Goal: Transaction & Acquisition: Download file/media

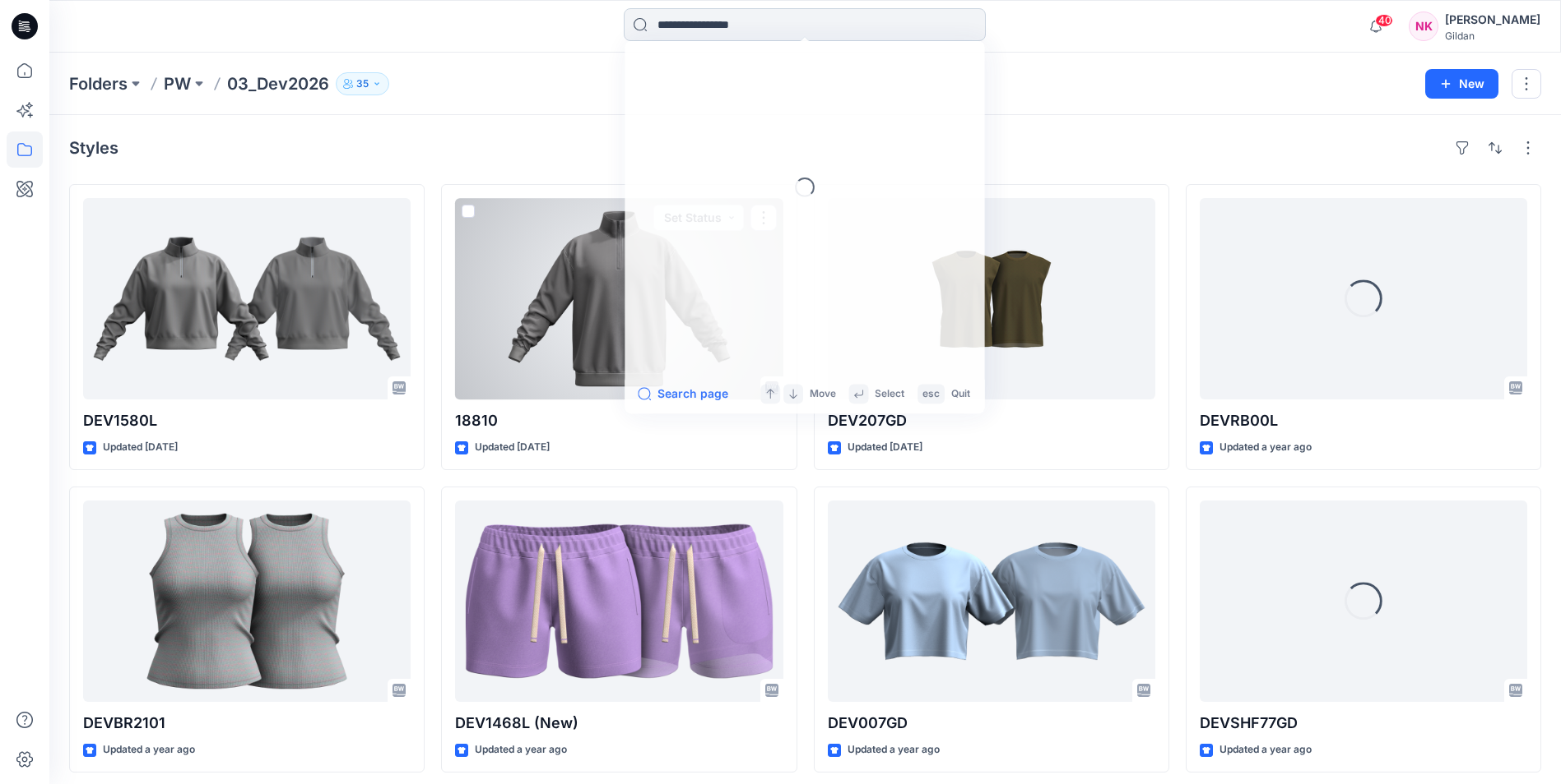
click at [733, 22] on input at bounding box center [805, 24] width 362 height 33
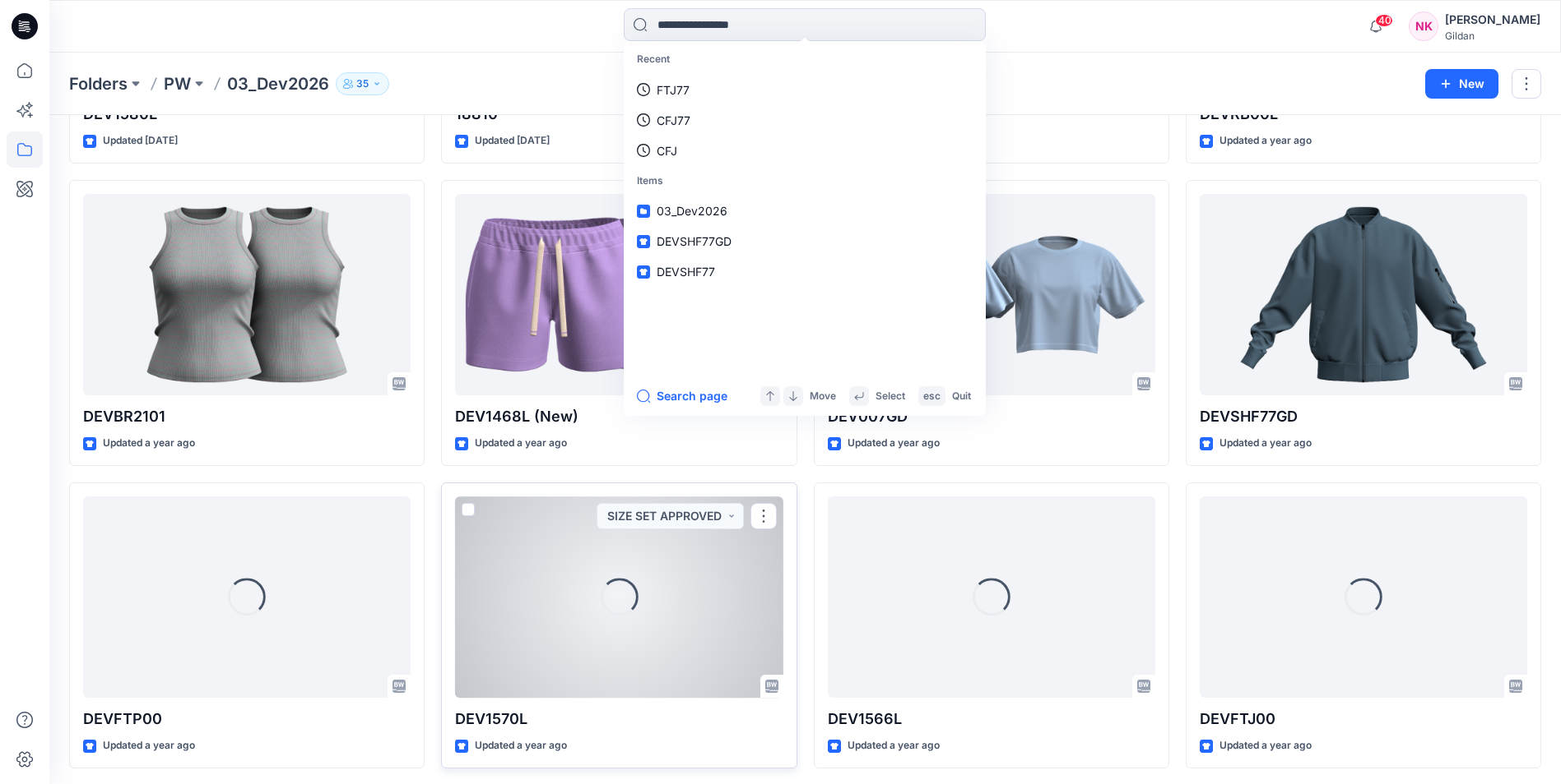
scroll to position [370, 0]
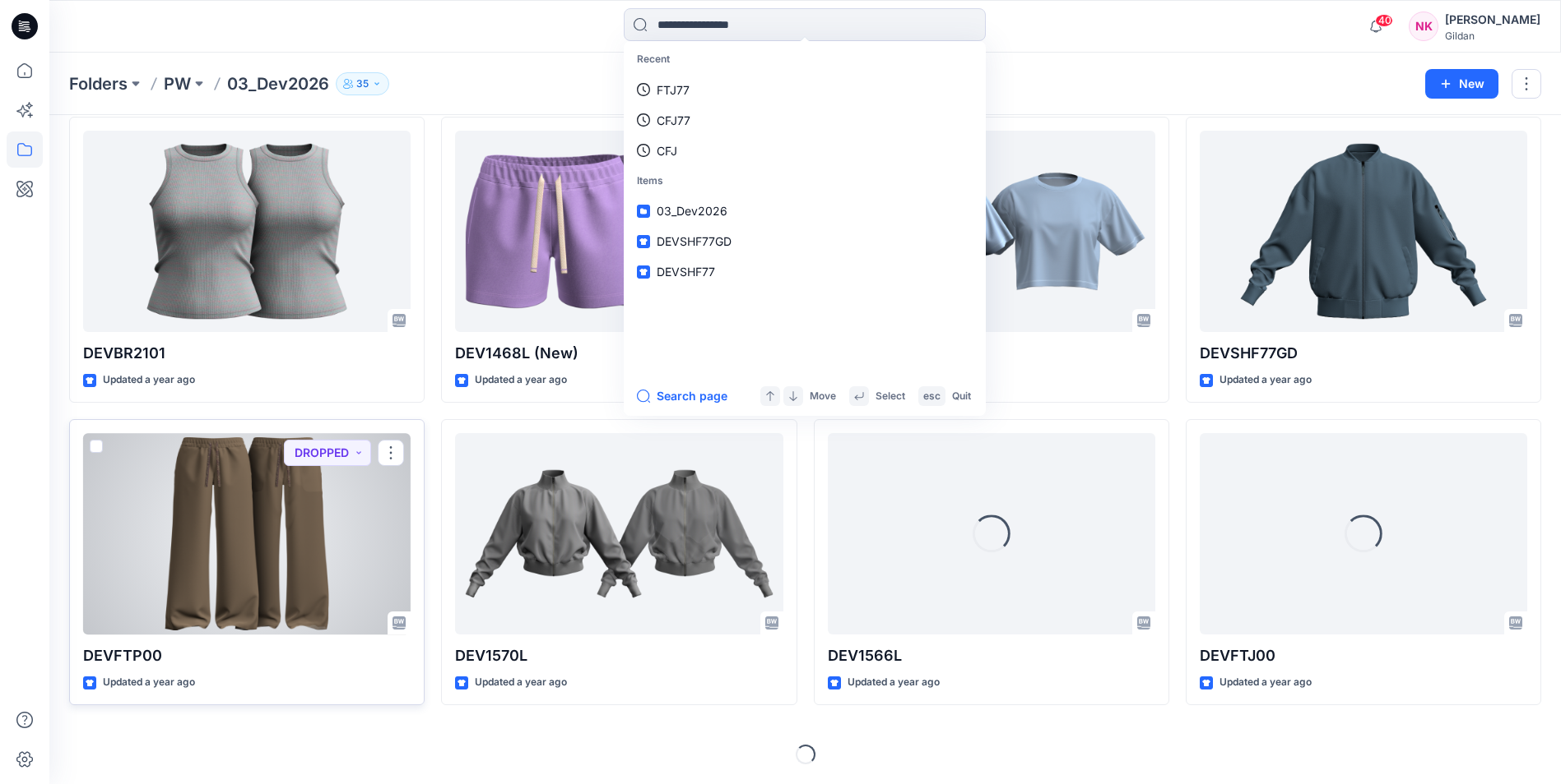
click at [254, 560] on div at bounding box center [246, 533] width 327 height 201
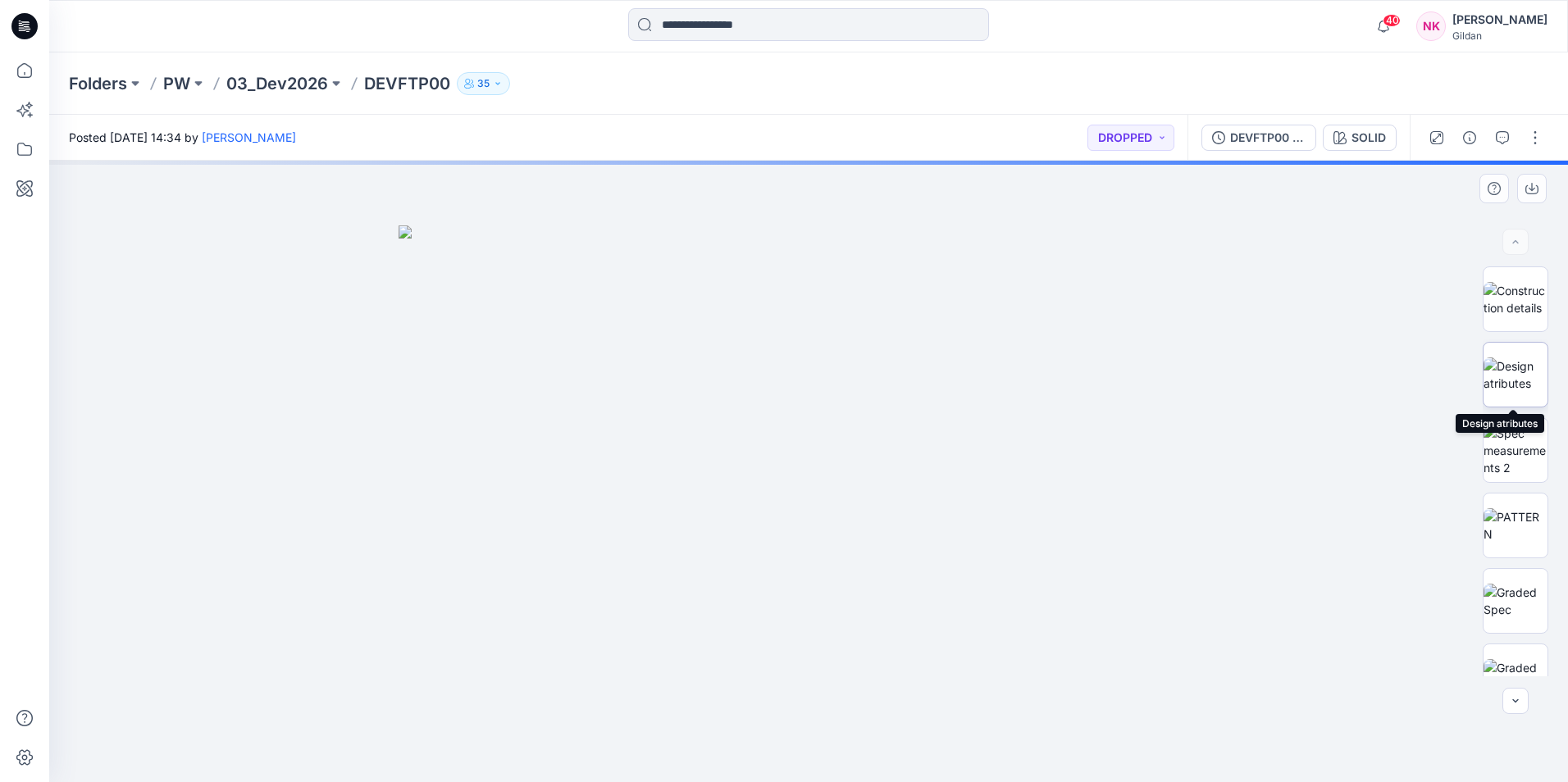
click at [1525, 380] on img at bounding box center [1515, 375] width 64 height 34
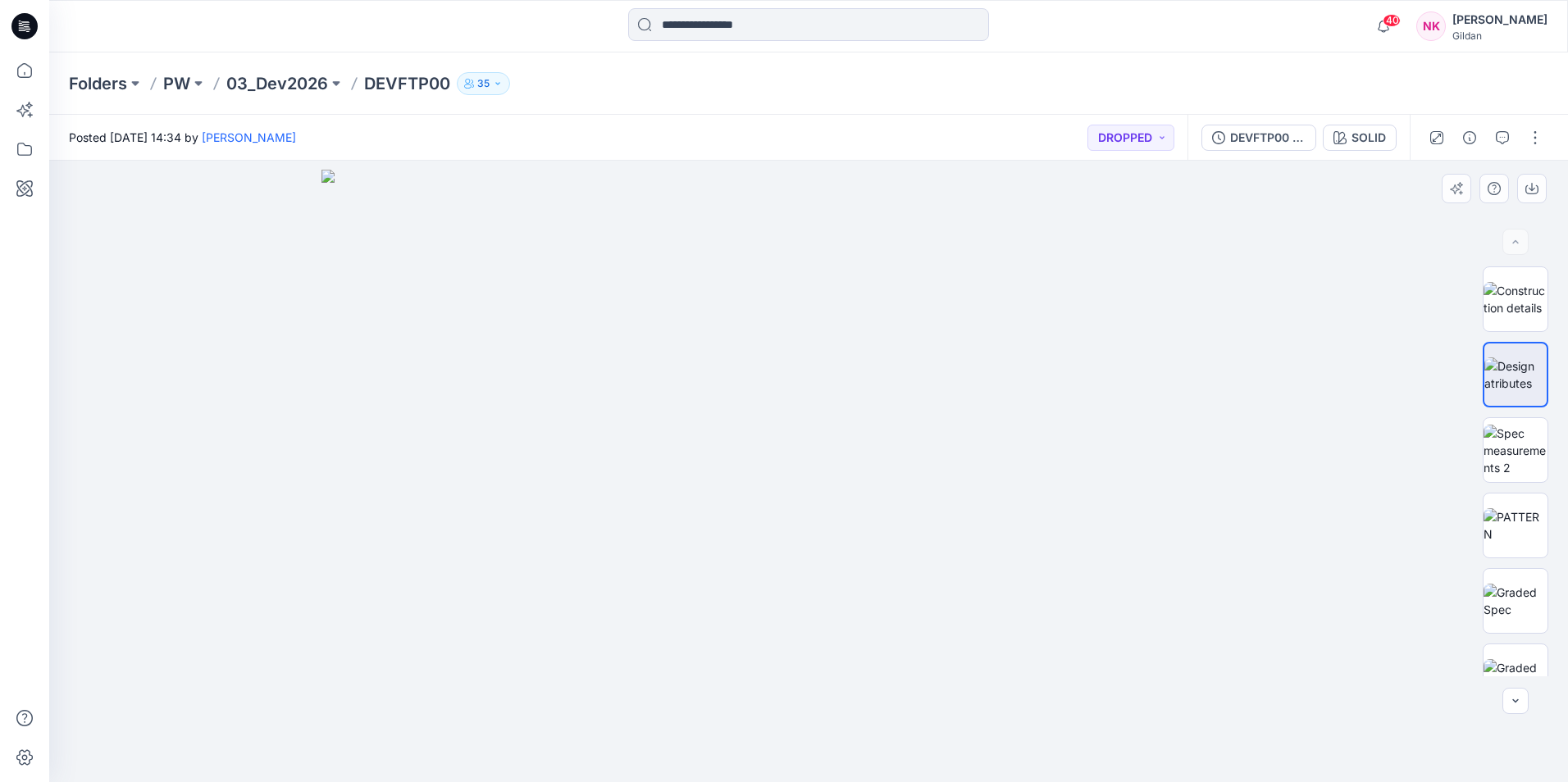
drag, startPoint x: 544, startPoint y: 307, endPoint x: 705, endPoint y: 307, distance: 161.0
click at [705, 307] on img at bounding box center [808, 476] width 974 height 613
click at [673, 312] on img at bounding box center [808, 476] width 974 height 613
click at [630, 323] on img at bounding box center [808, 476] width 974 height 613
click at [1501, 430] on img at bounding box center [1515, 451] width 64 height 51
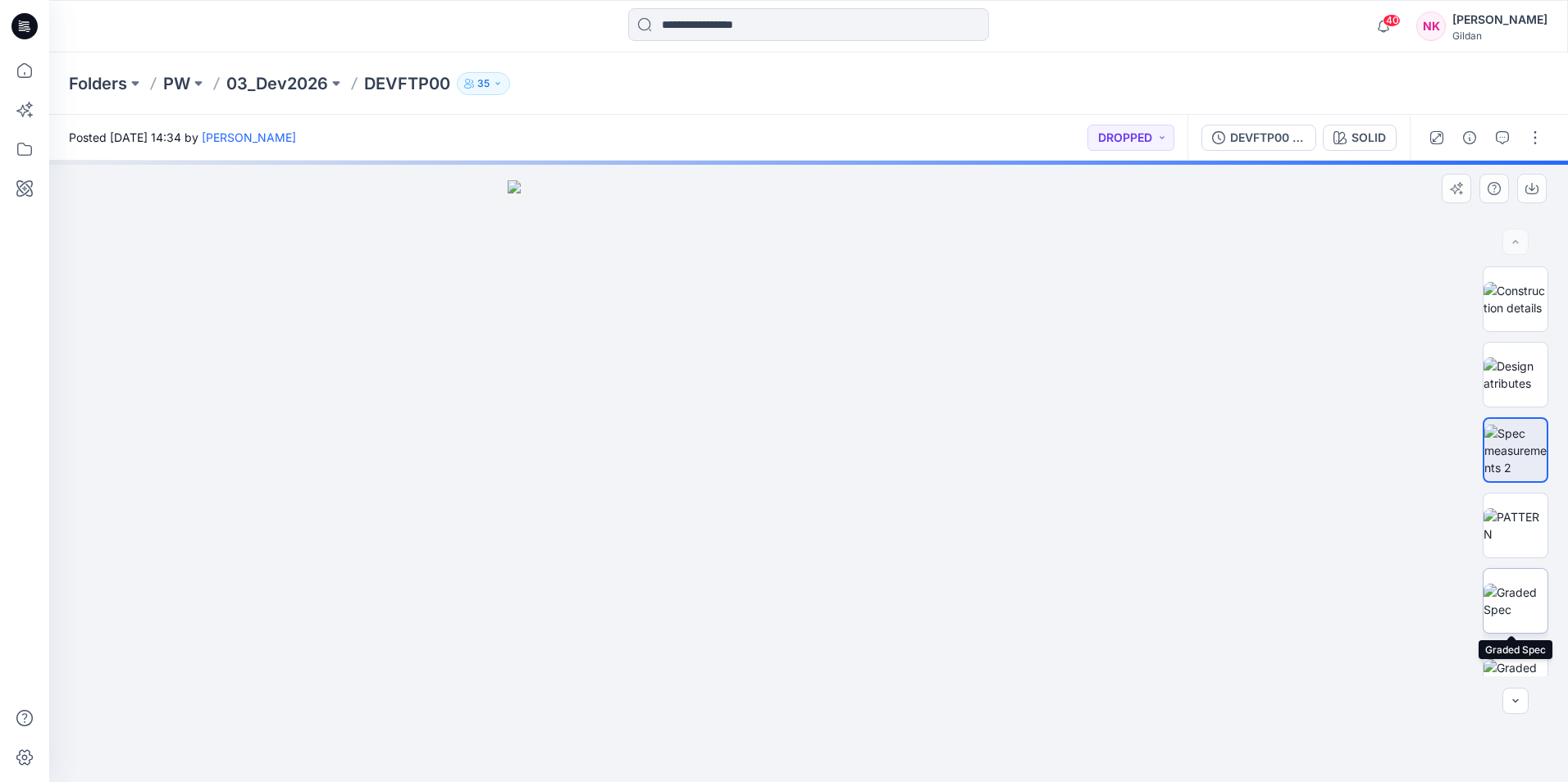
click at [1519, 594] on img at bounding box center [1515, 601] width 64 height 34
click at [1525, 596] on img at bounding box center [1515, 601] width 63 height 34
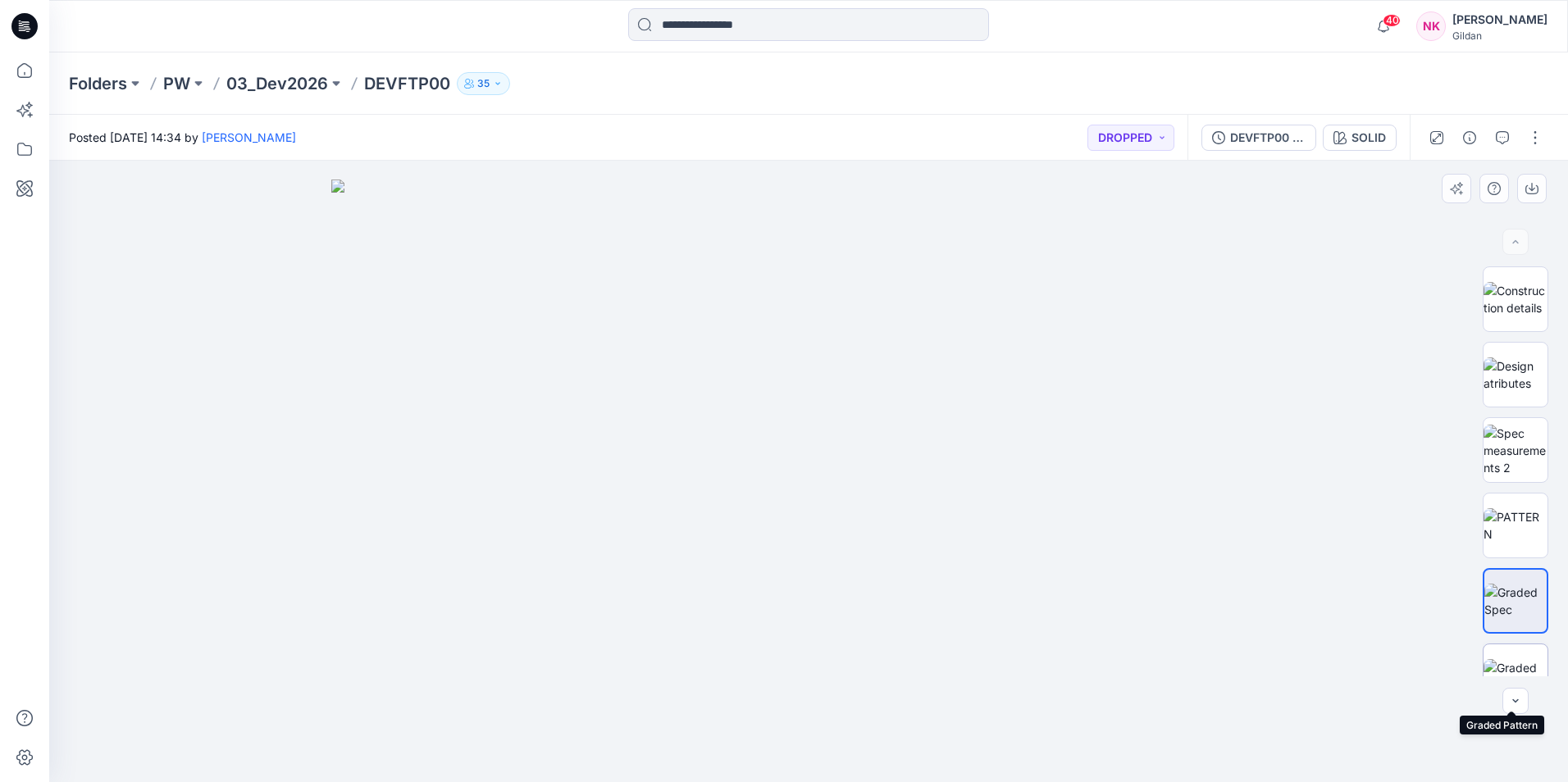
click at [1519, 659] on img at bounding box center [1515, 676] width 64 height 34
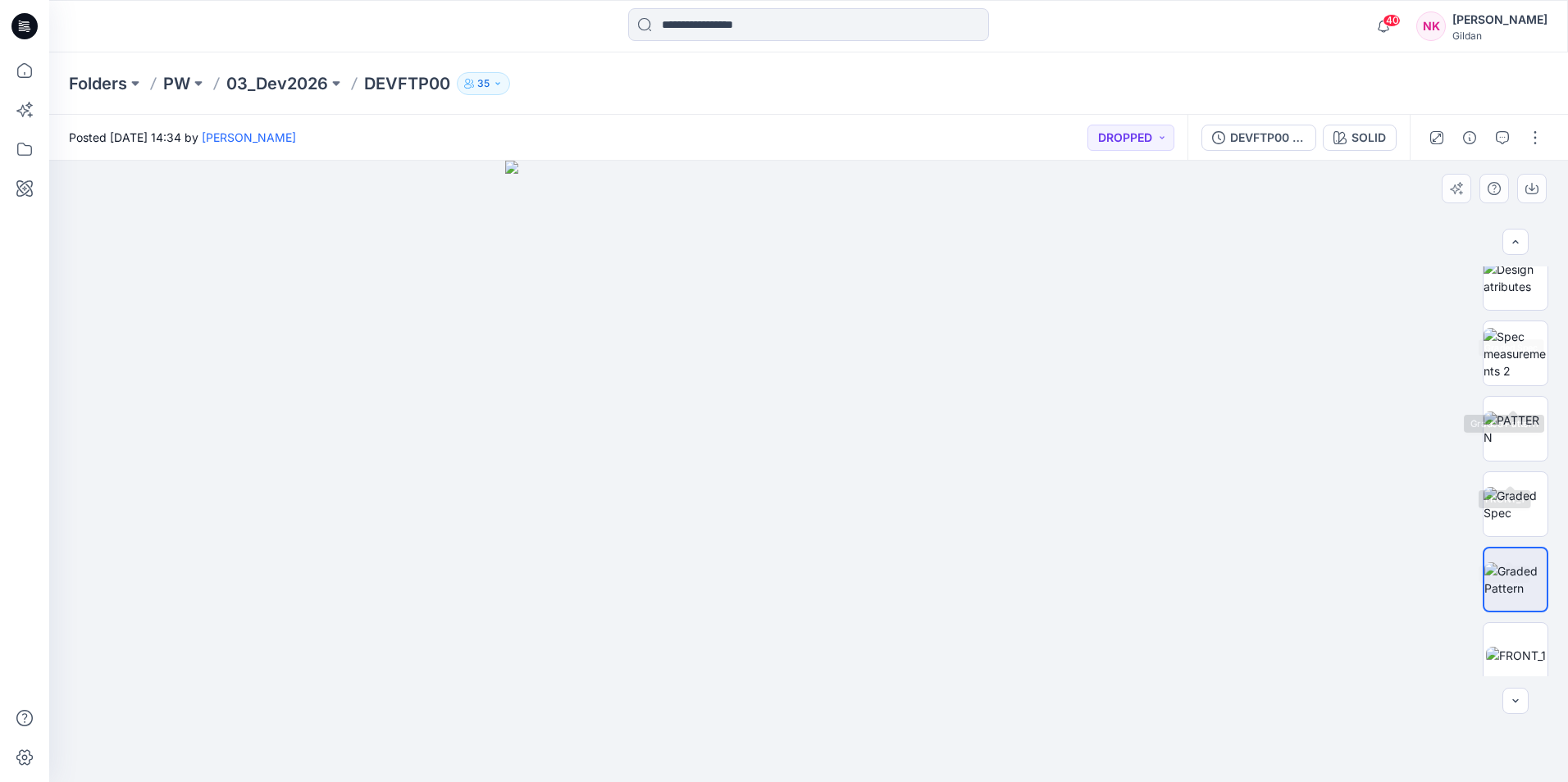
scroll to position [328, 0]
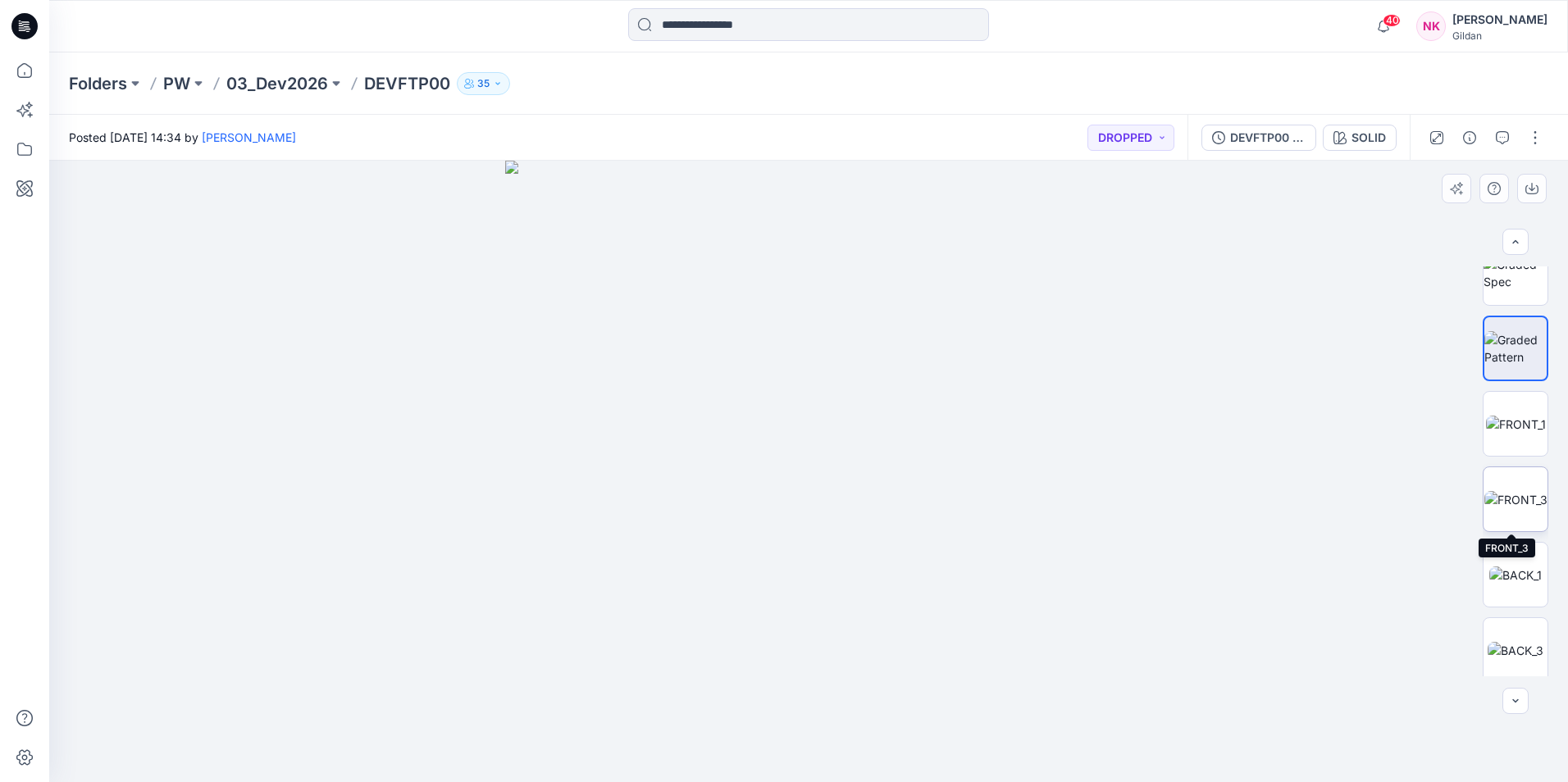
click at [1521, 505] on img at bounding box center [1515, 499] width 63 height 17
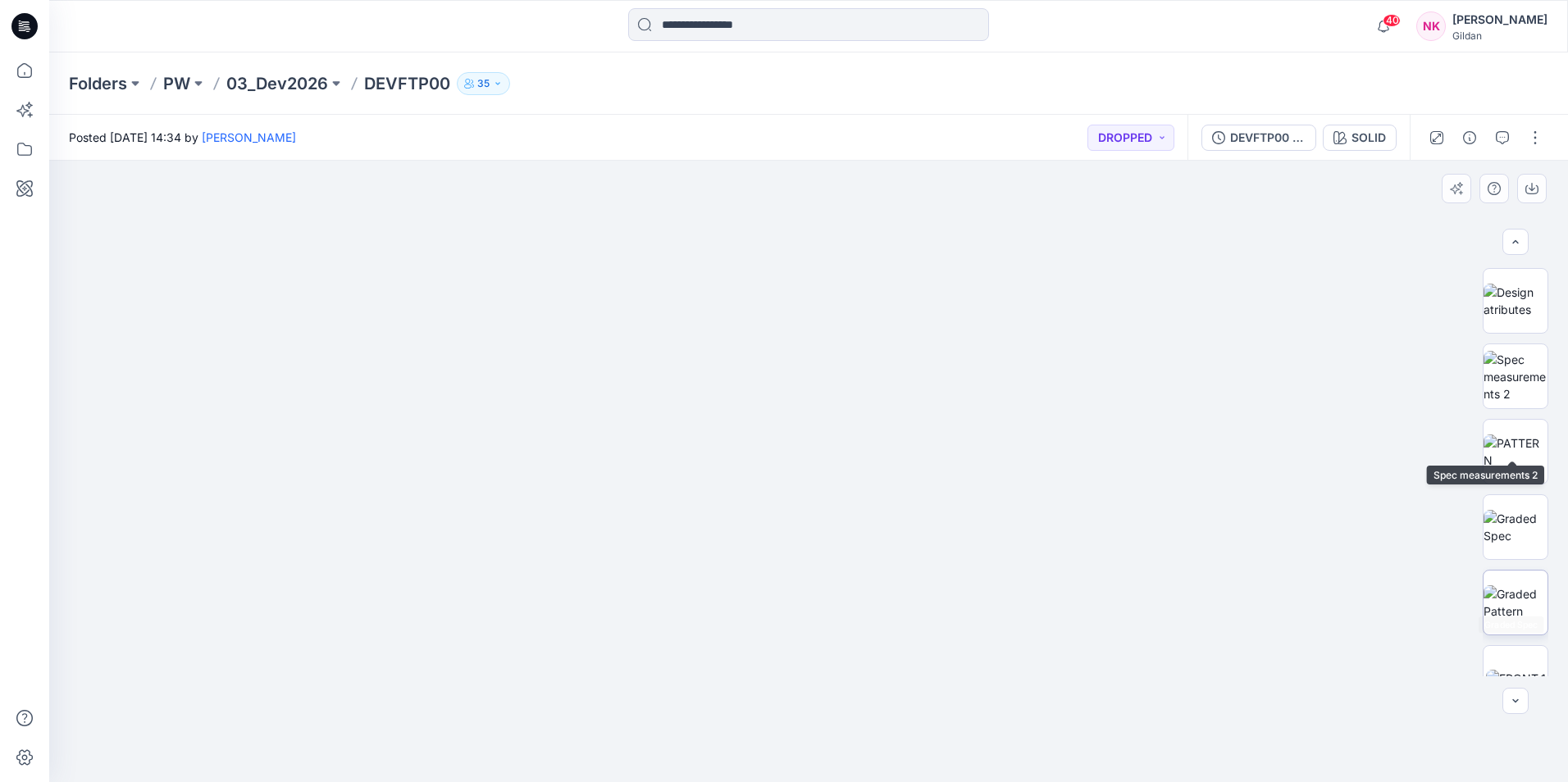
scroll to position [0, 0]
click at [1509, 376] on img at bounding box center [1515, 375] width 64 height 34
drag, startPoint x: 549, startPoint y: 311, endPoint x: 691, endPoint y: 314, distance: 142.0
click at [691, 314] on img at bounding box center [808, 476] width 974 height 613
drag, startPoint x: 572, startPoint y: 323, endPoint x: 844, endPoint y: 323, distance: 272.0
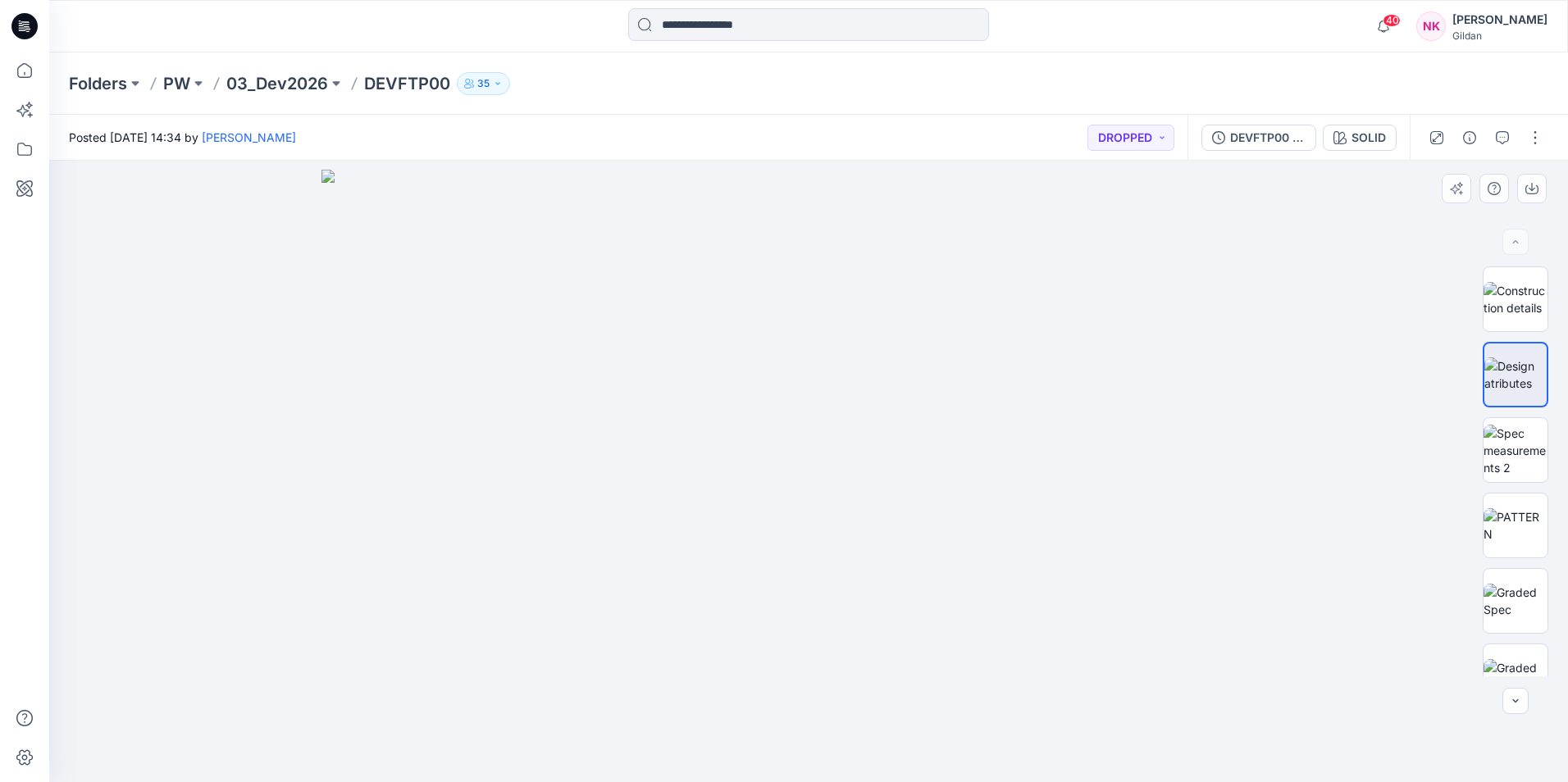
click at [844, 323] on img at bounding box center [808, 476] width 974 height 613
click at [1523, 461] on img at bounding box center [1515, 451] width 64 height 51
click at [1513, 441] on img at bounding box center [1515, 444] width 64 height 34
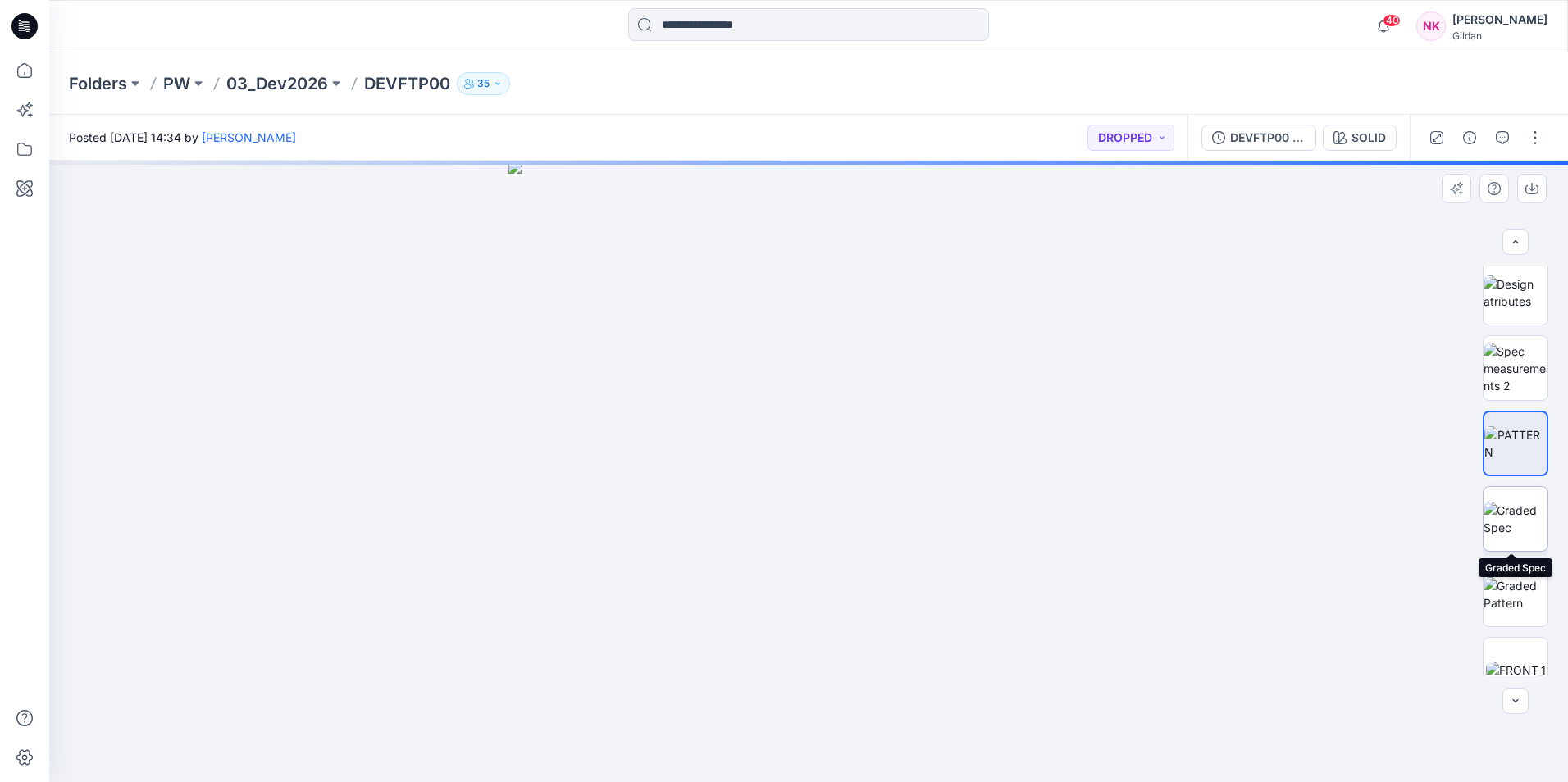
click at [1511, 512] on img at bounding box center [1515, 519] width 64 height 34
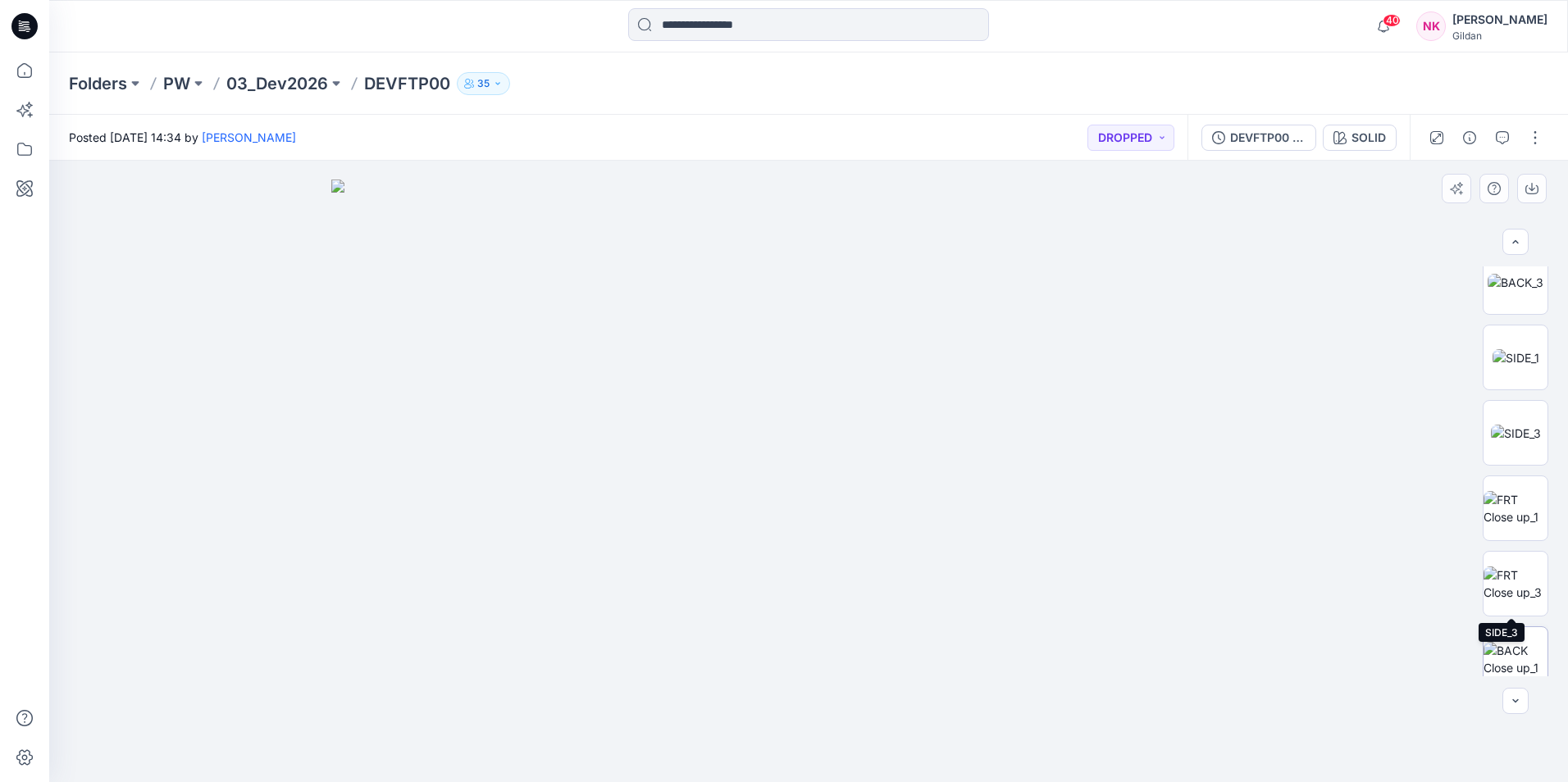
scroll to position [738, 0]
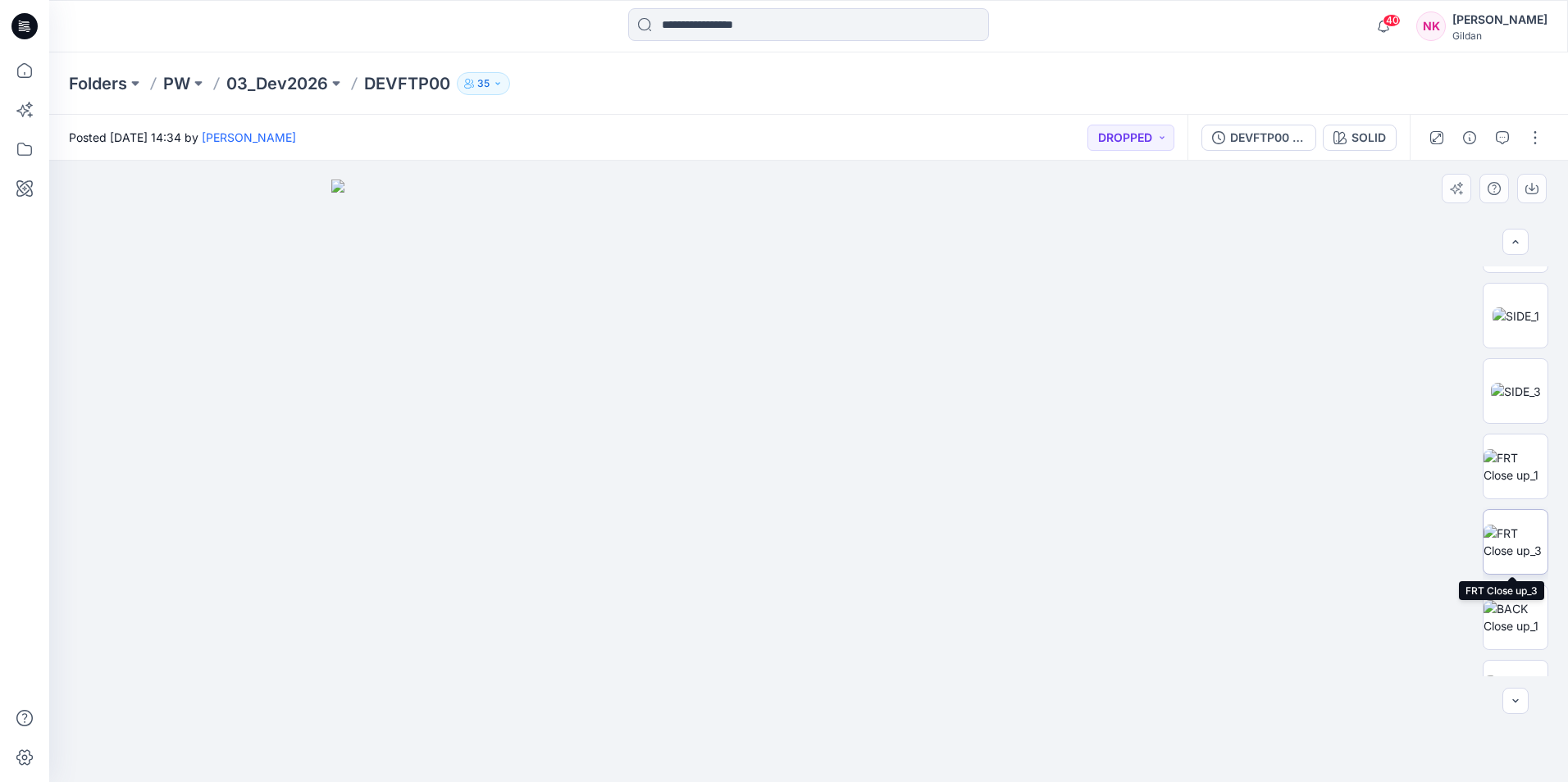
click at [1529, 532] on img at bounding box center [1515, 542] width 64 height 34
click at [1217, 627] on div at bounding box center [808, 472] width 1519 height 622
click at [1509, 383] on img at bounding box center [1515, 391] width 50 height 17
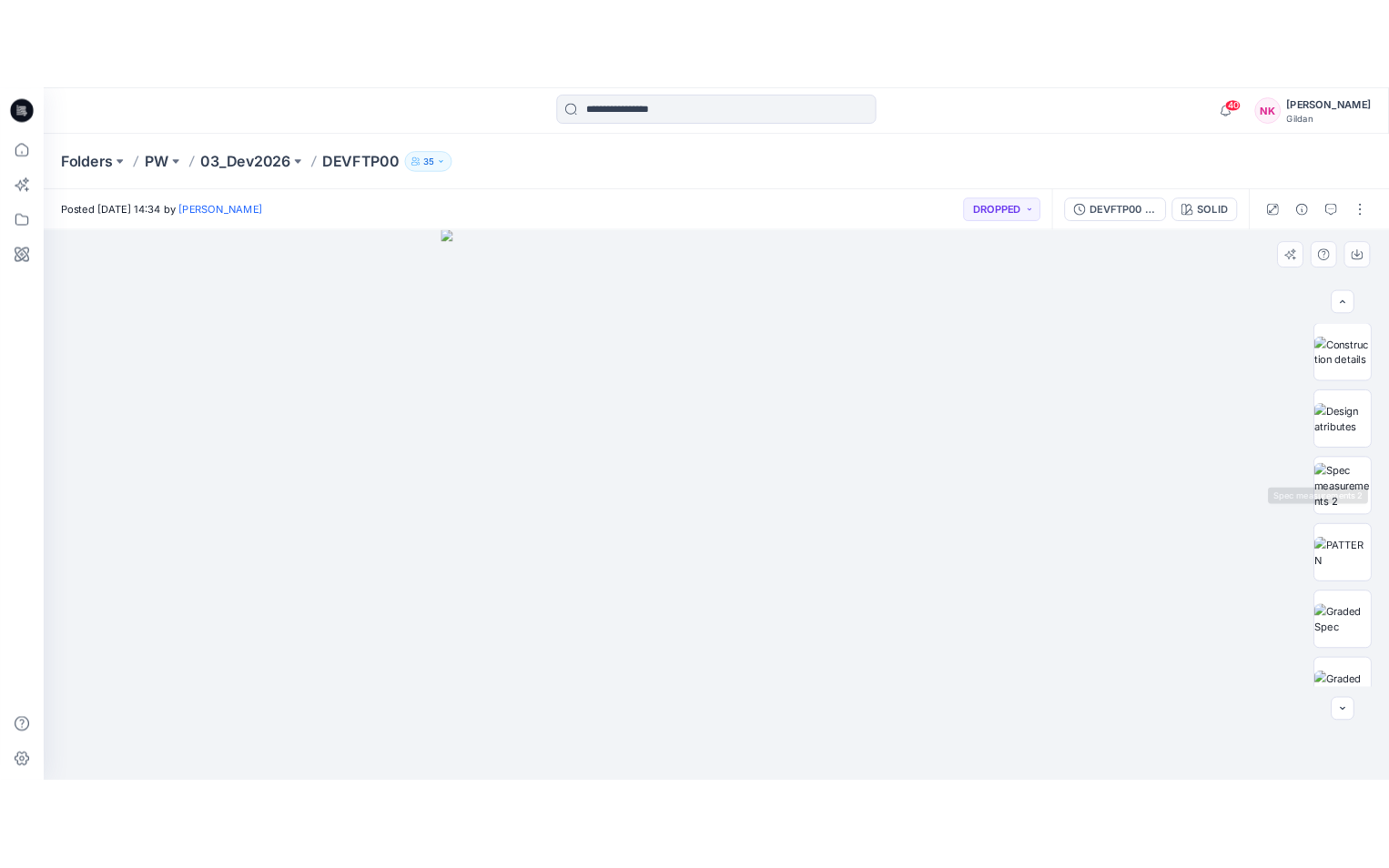
scroll to position [0, 0]
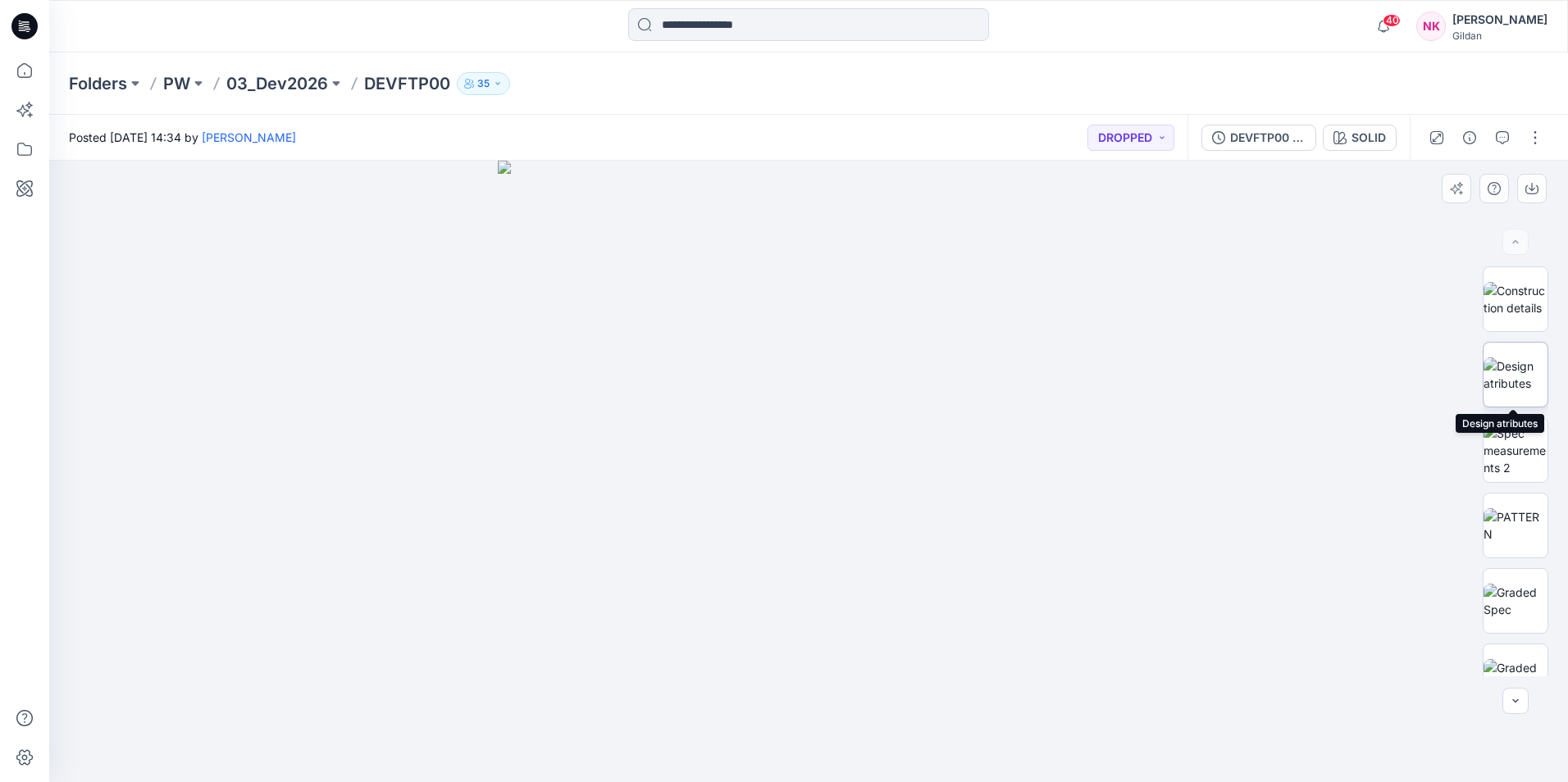
click at [1507, 373] on img at bounding box center [1515, 375] width 64 height 34
drag, startPoint x: 639, startPoint y: 309, endPoint x: 676, endPoint y: 309, distance: 37.0
click at [676, 309] on img at bounding box center [808, 476] width 974 height 613
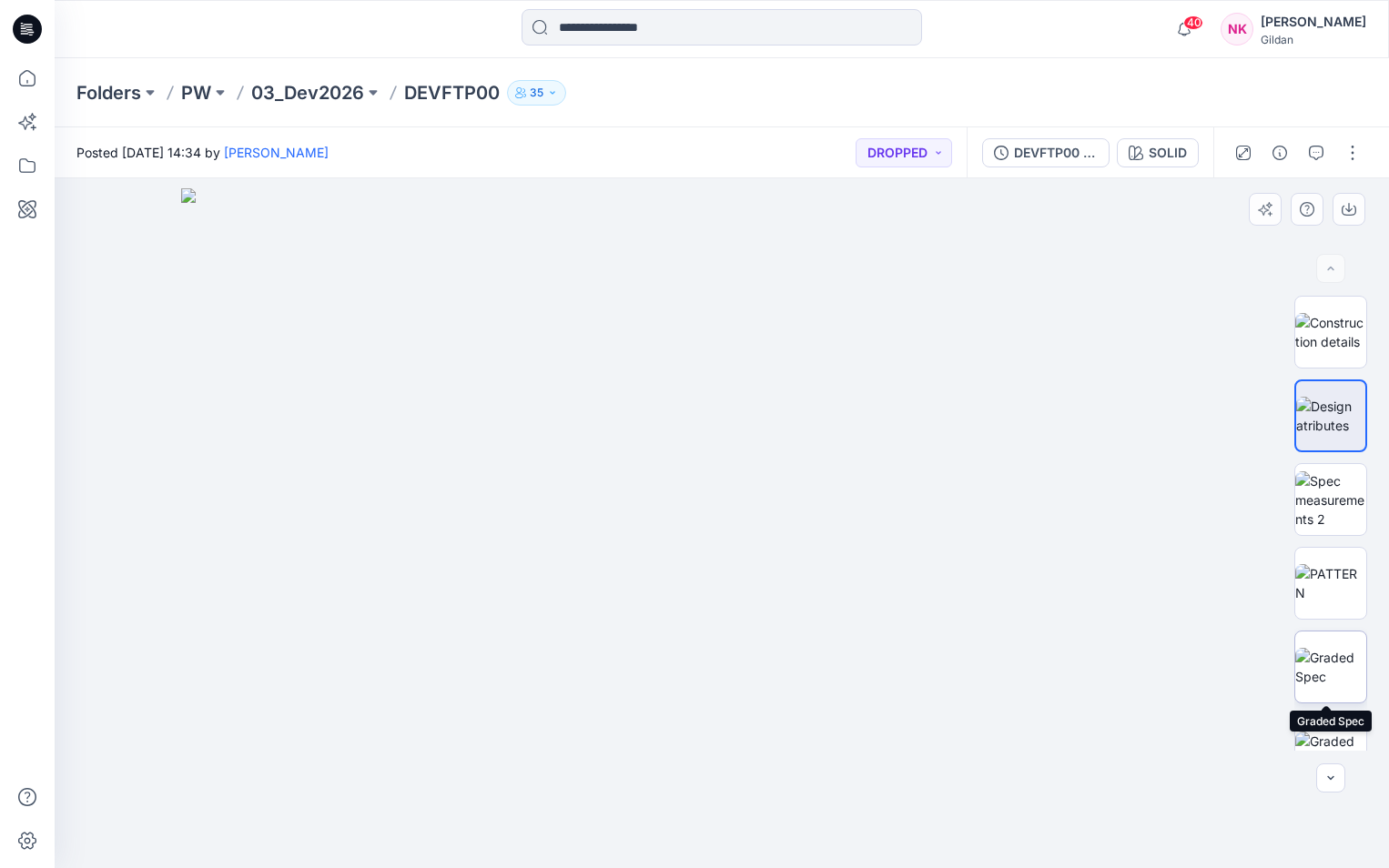
click at [1337, 661] on img at bounding box center [1331, 667] width 71 height 38
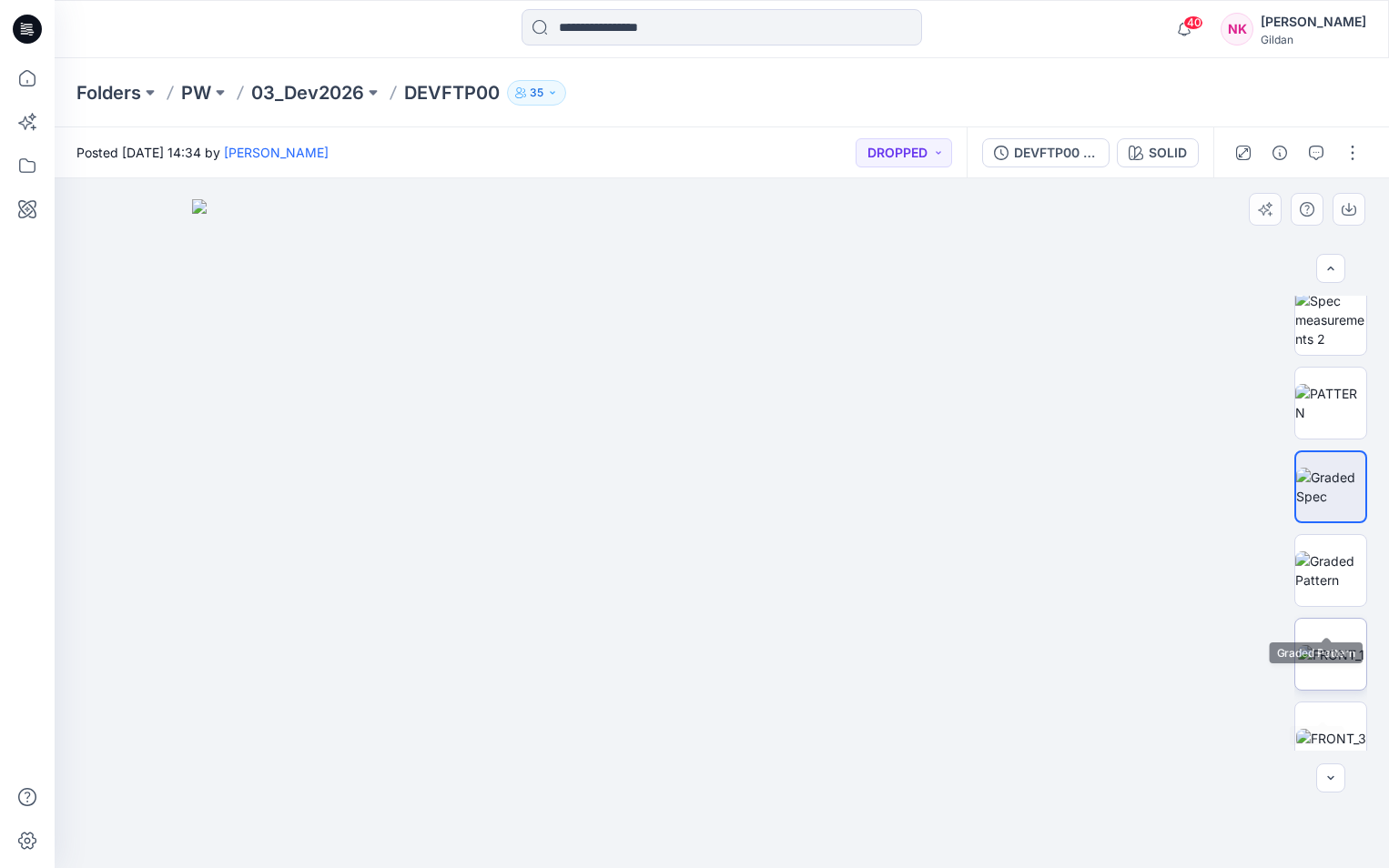
scroll to position [182, 0]
click at [1341, 655] on img at bounding box center [1331, 652] width 67 height 19
click at [601, 561] on img at bounding box center [721, 524] width 690 height 690
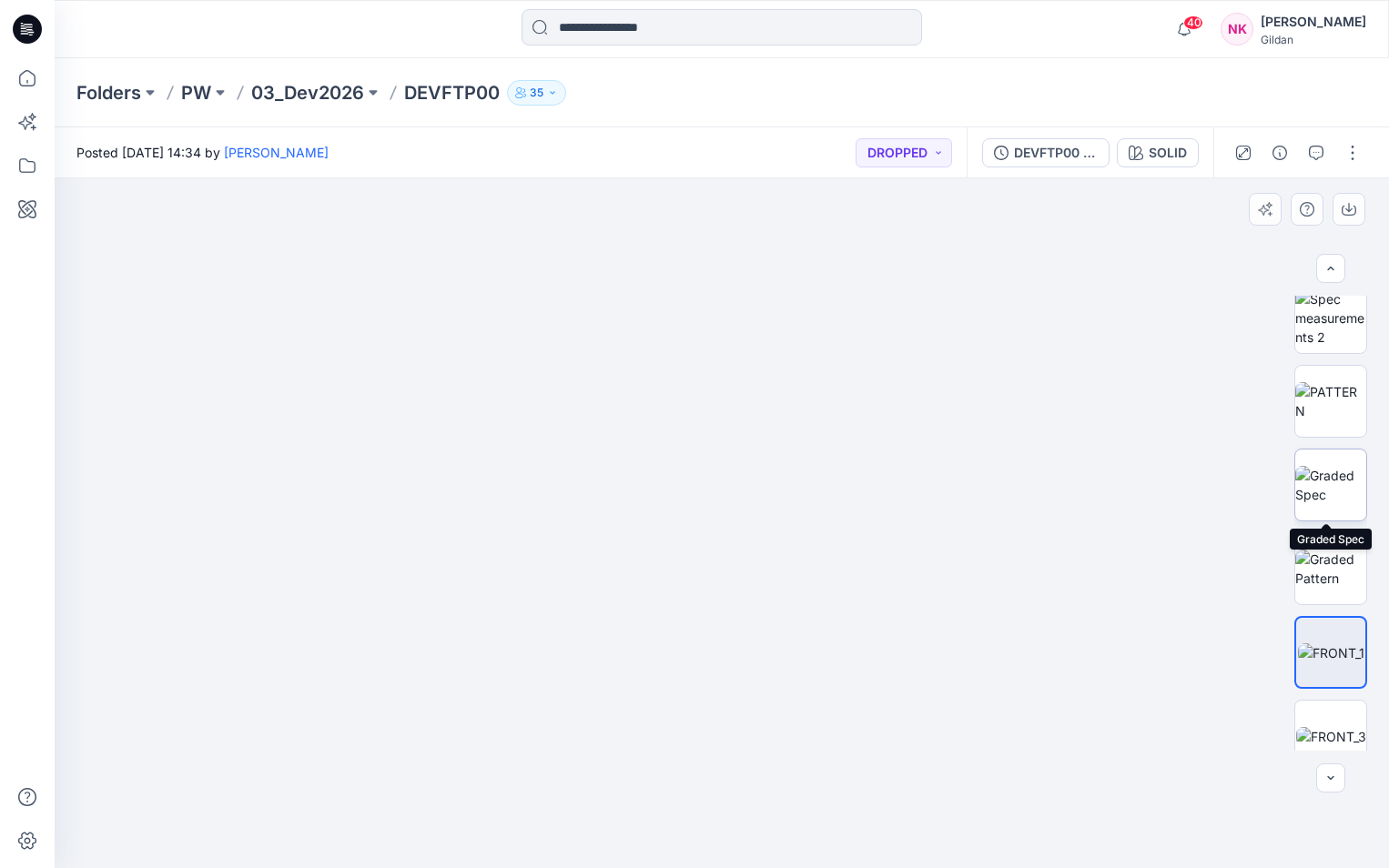
click at [1331, 487] on img at bounding box center [1331, 485] width 71 height 38
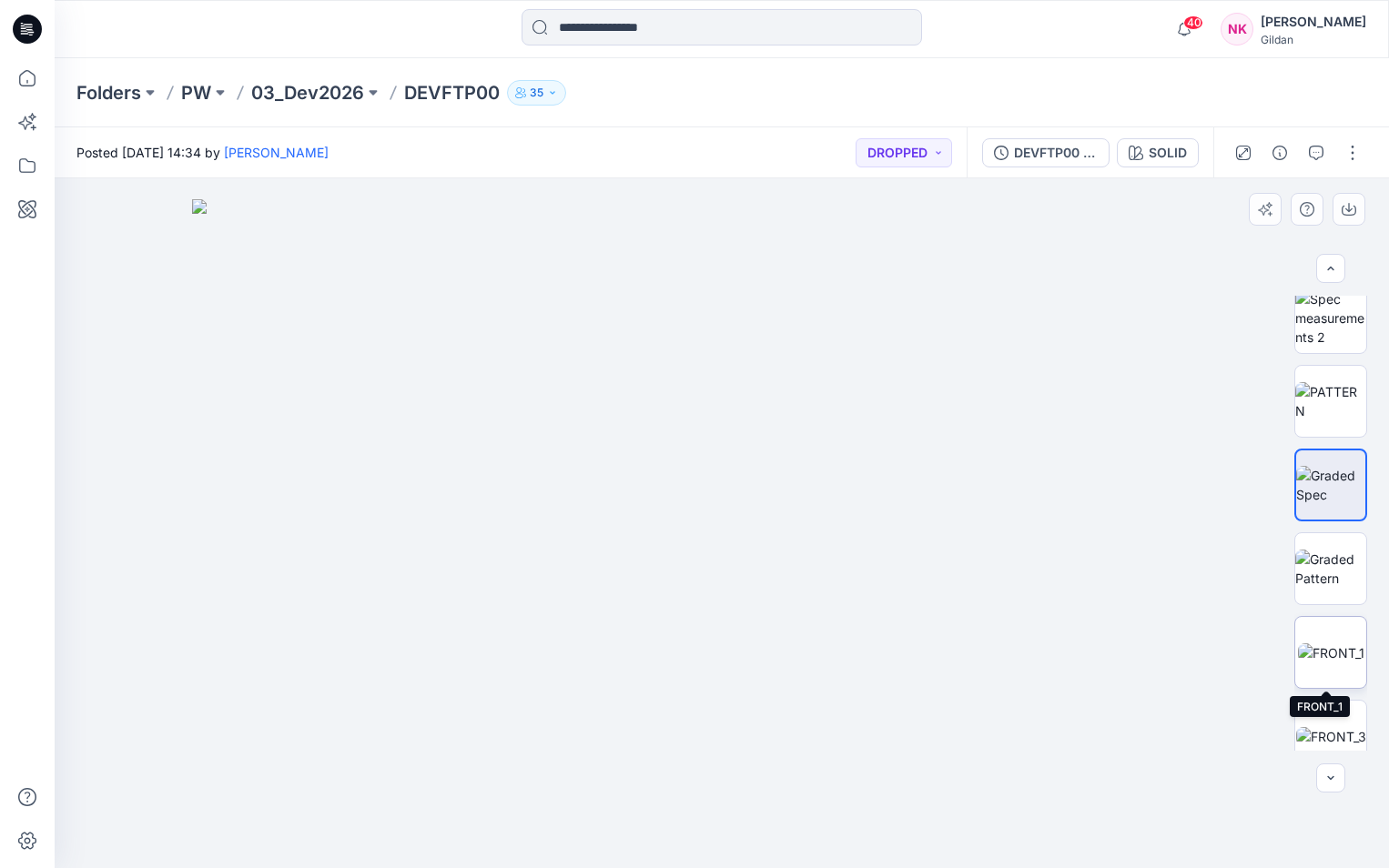
click at [1323, 643] on img at bounding box center [1331, 652] width 67 height 19
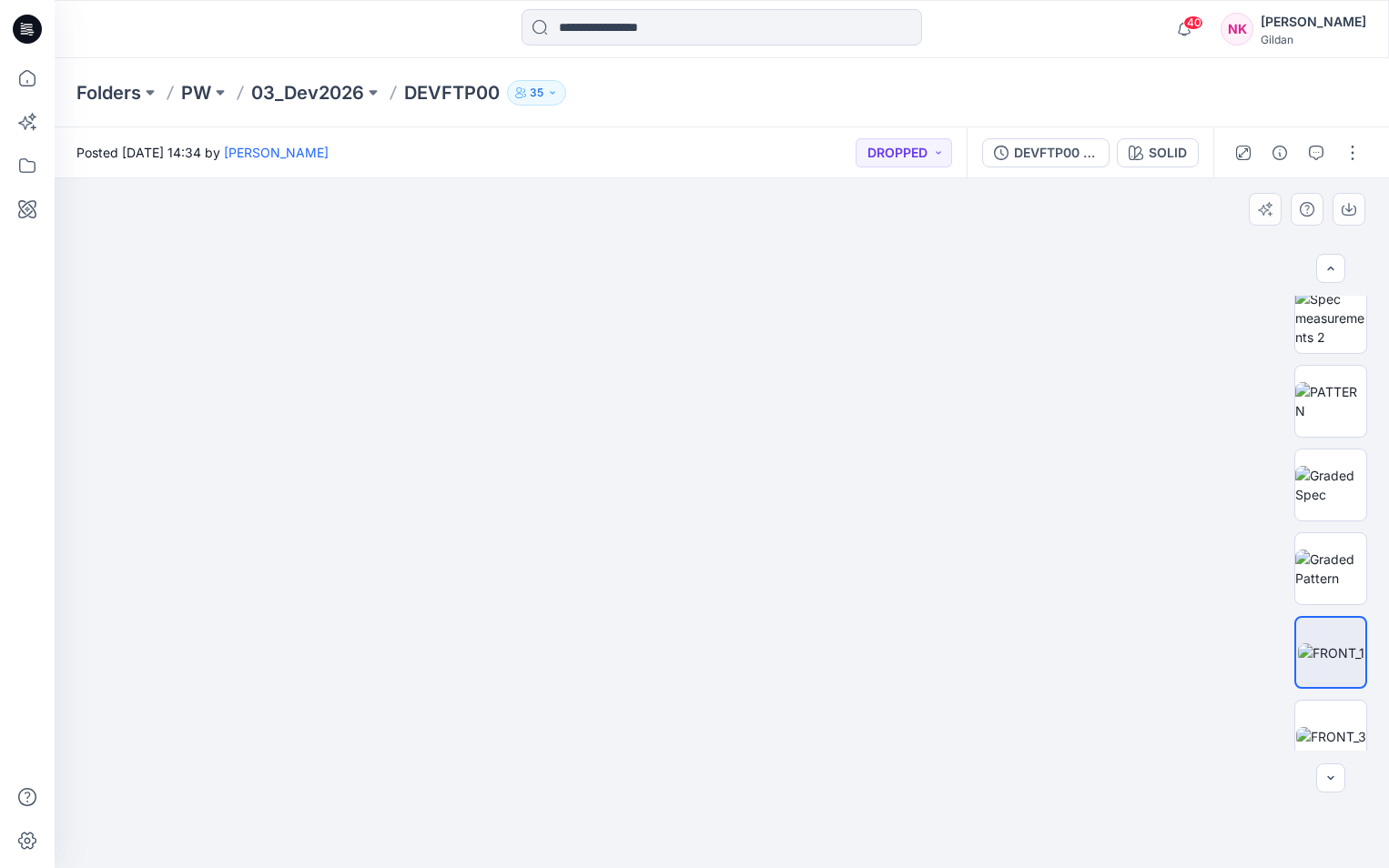
drag, startPoint x: 1203, startPoint y: 671, endPoint x: 588, endPoint y: 600, distance: 619.1
drag, startPoint x: 822, startPoint y: 610, endPoint x: 570, endPoint y: 615, distance: 252.0
click at [1324, 728] on img at bounding box center [1331, 737] width 70 height 19
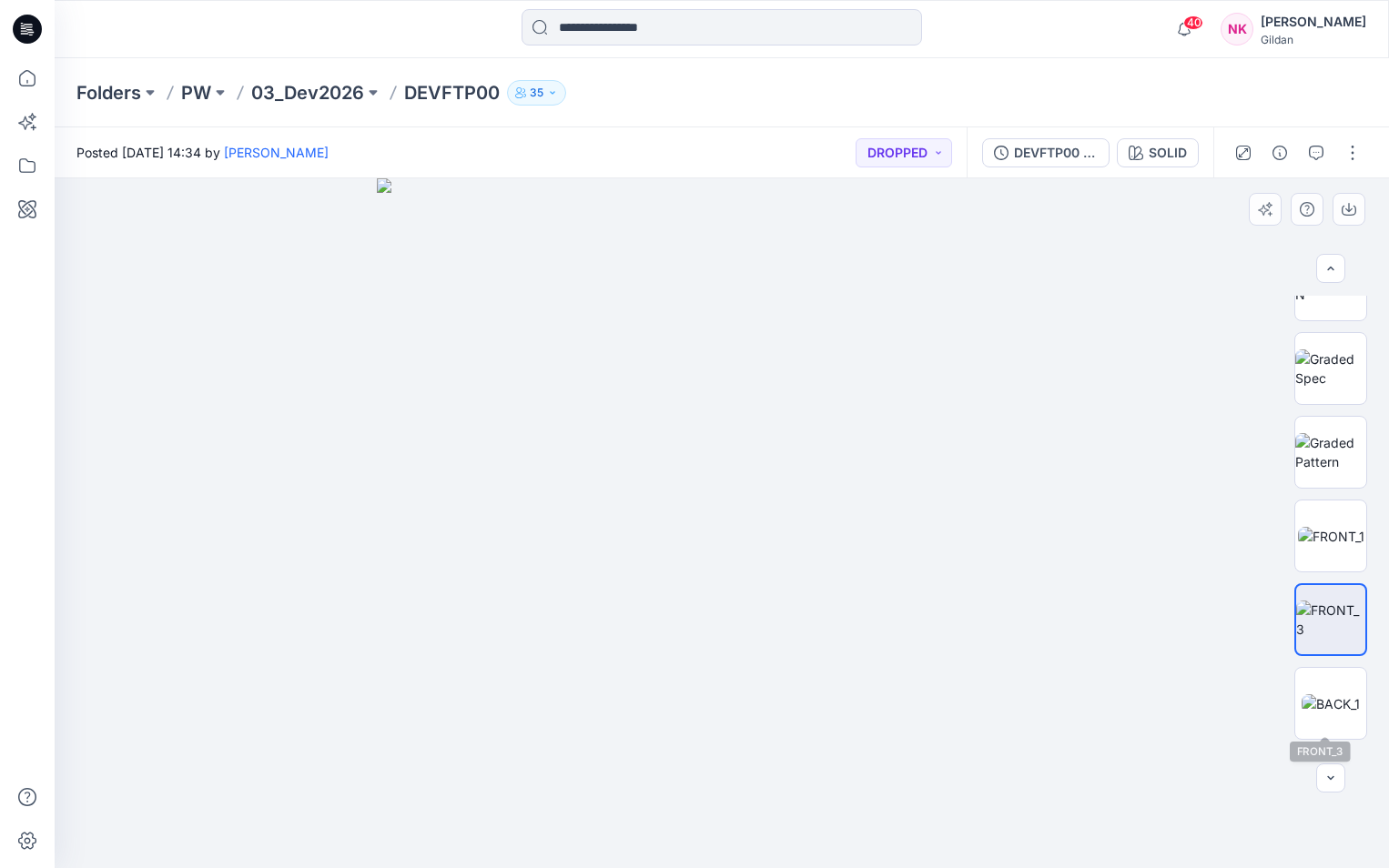
scroll to position [455, 0]
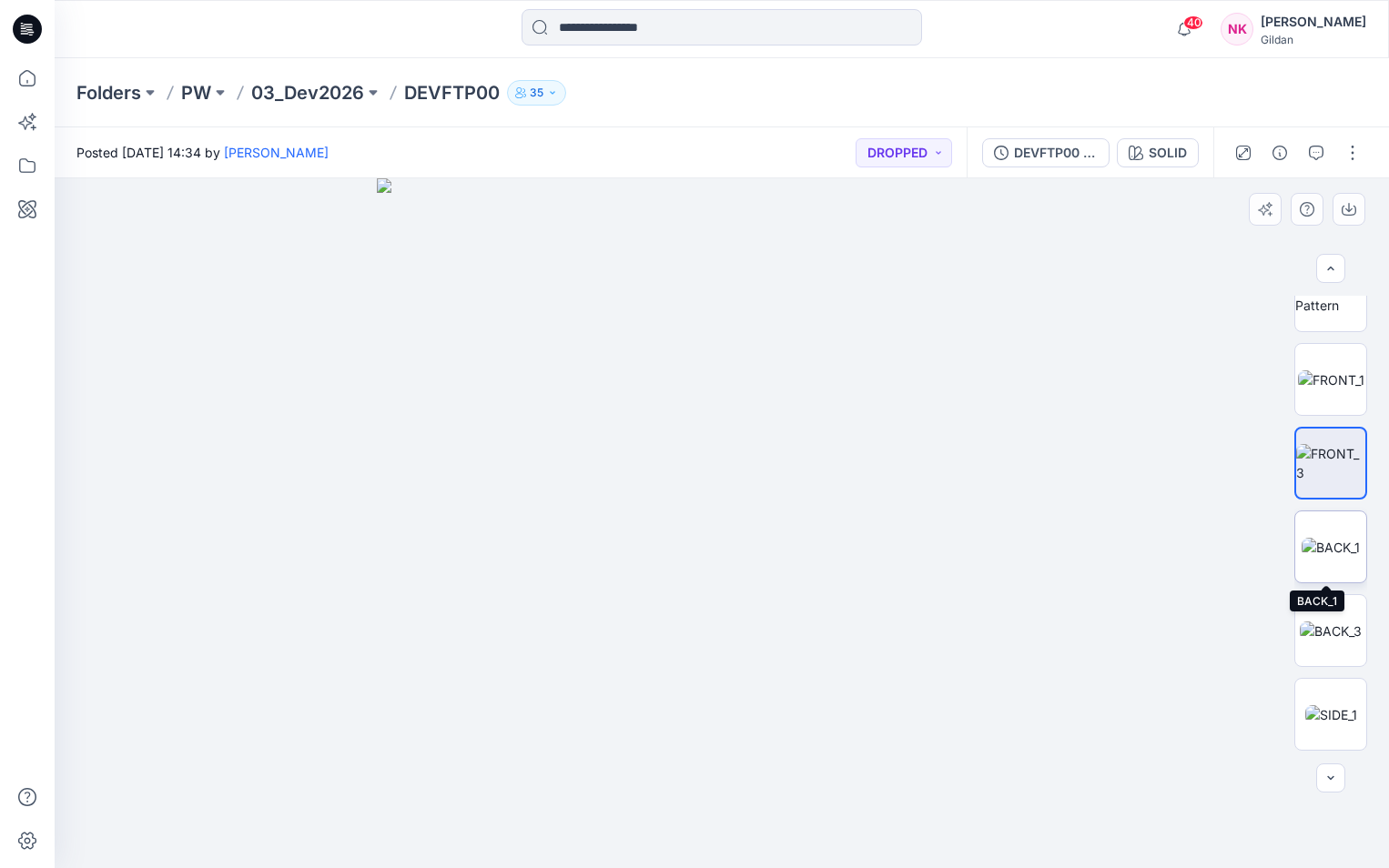
click at [1334, 551] on img at bounding box center [1330, 547] width 58 height 19
drag, startPoint x: 1197, startPoint y: 584, endPoint x: 728, endPoint y: 527, distance: 472.5
click at [728, 527] on img at bounding box center [275, 6] width 2645 height 1725
drag, startPoint x: 1044, startPoint y: 566, endPoint x: 589, endPoint y: 559, distance: 455.1
click at [589, 559] on img at bounding box center [67, 2] width 2645 height 1732
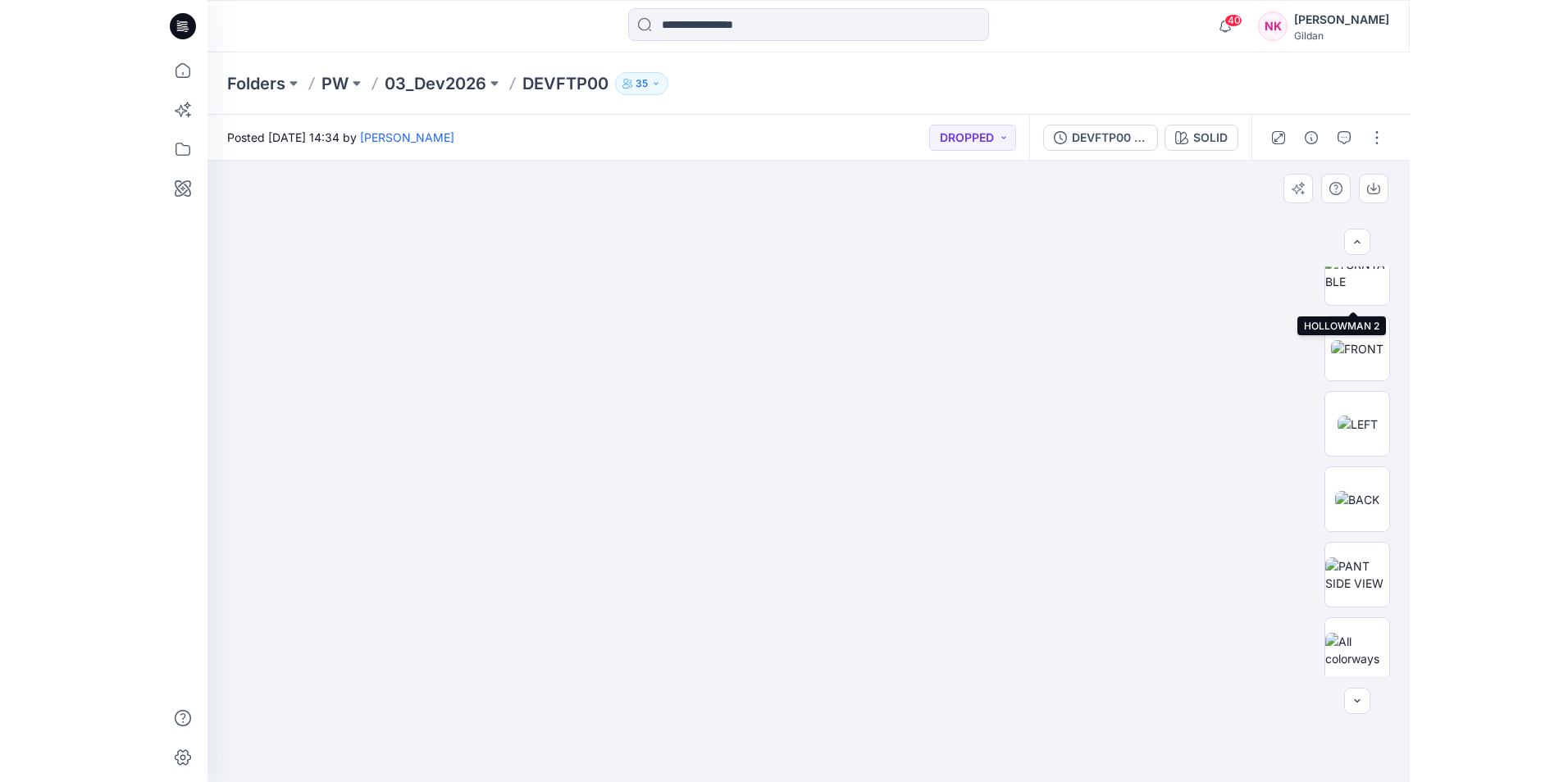
scroll to position [1316, 0]
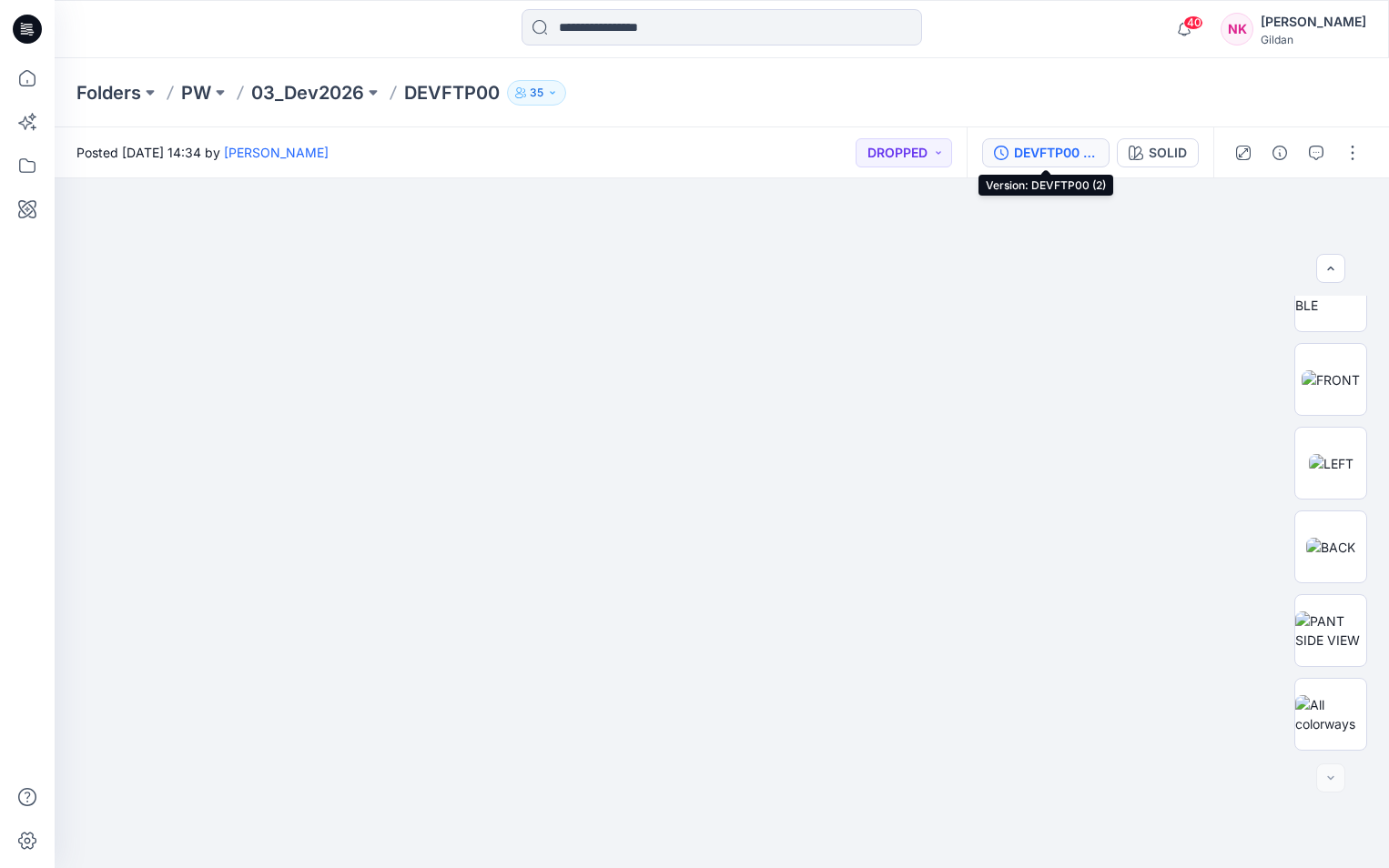
click at [1057, 150] on div "DEVFTP00 (2)" at bounding box center [1055, 153] width 83 height 20
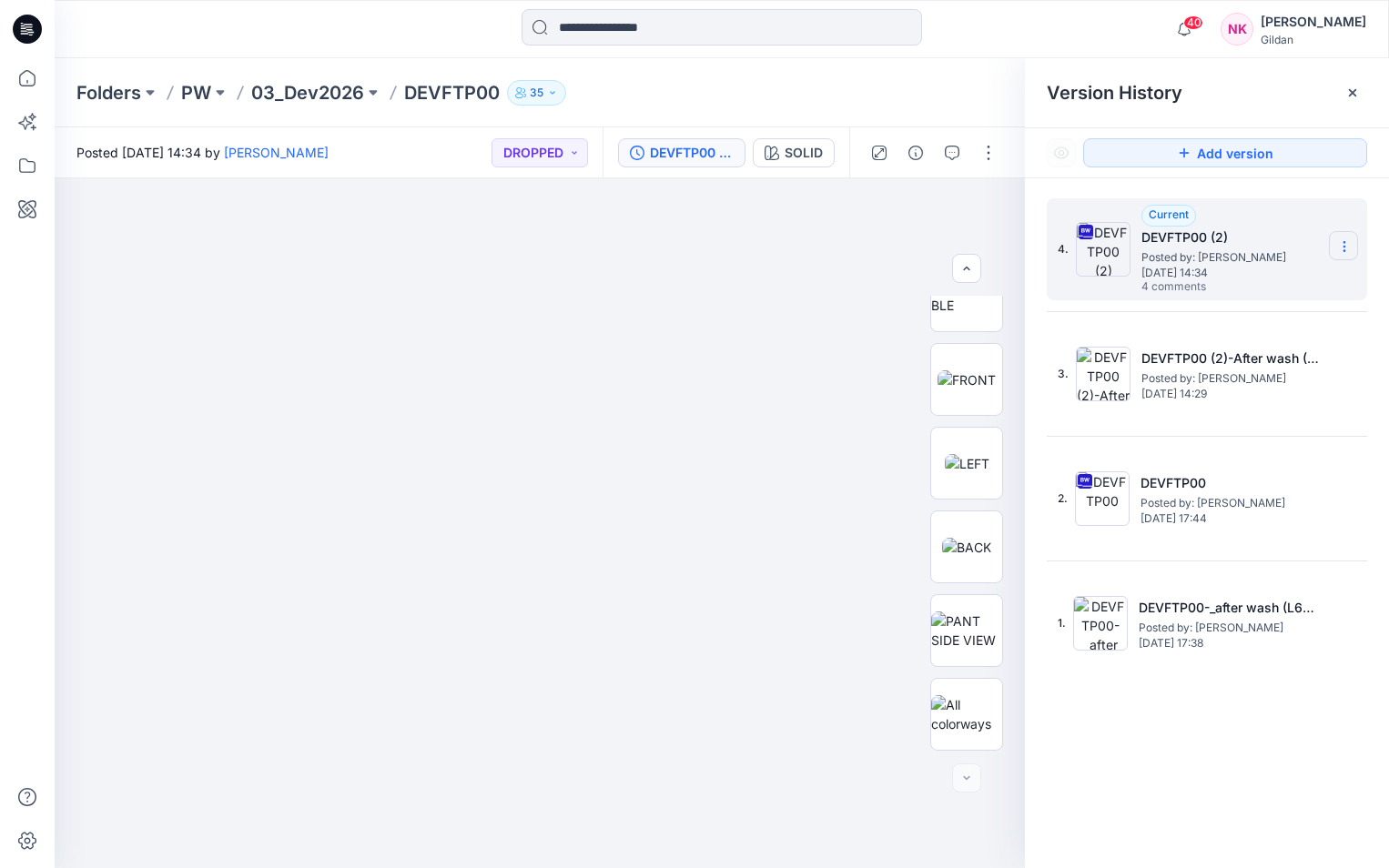
click at [1339, 244] on icon at bounding box center [1344, 246] width 15 height 15
click at [1212, 282] on span "Download Source BW File" at bounding box center [1253, 282] width 153 height 22
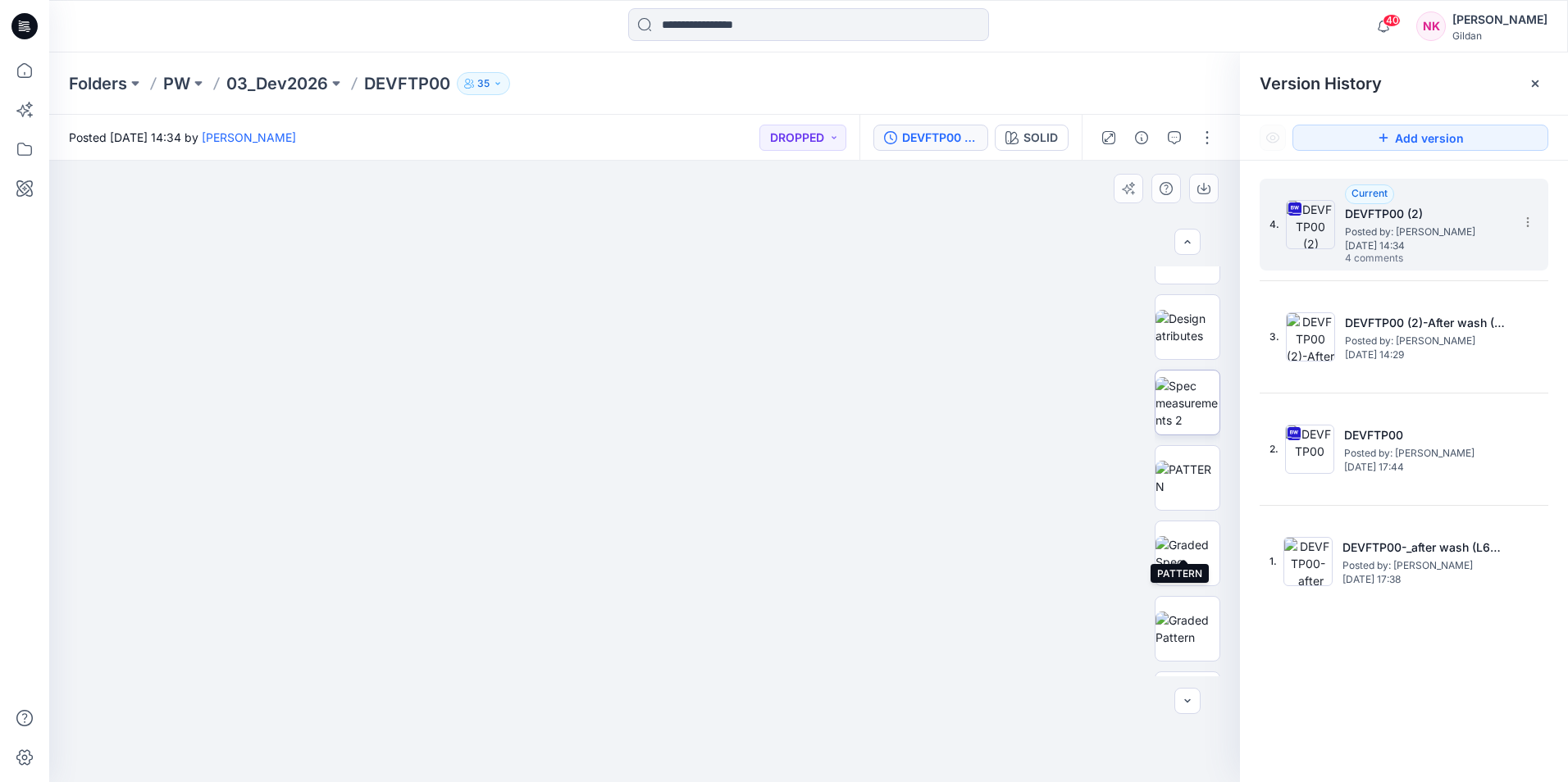
scroll to position [0, 0]
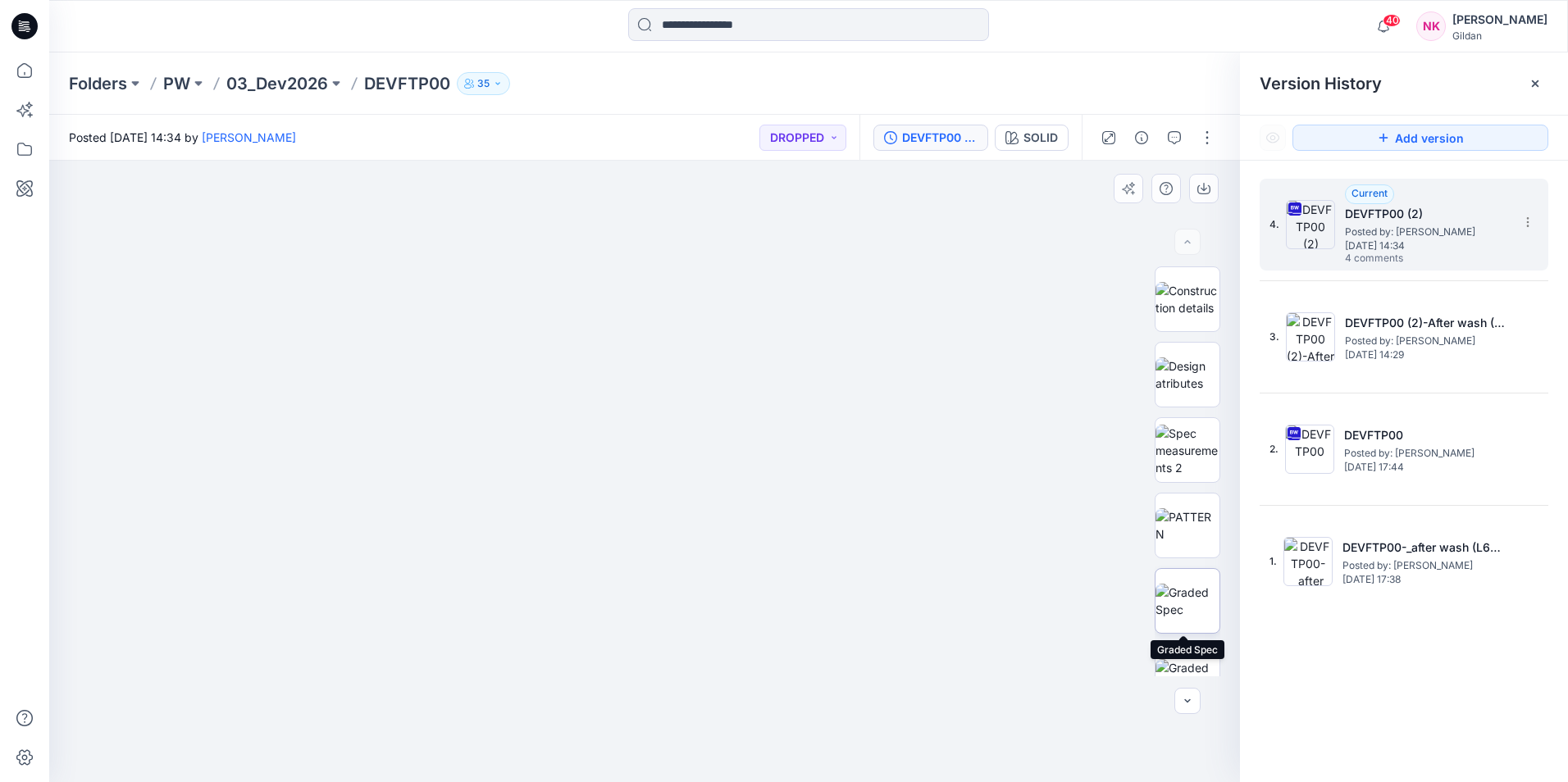
click at [1177, 590] on img at bounding box center [1187, 601] width 64 height 34
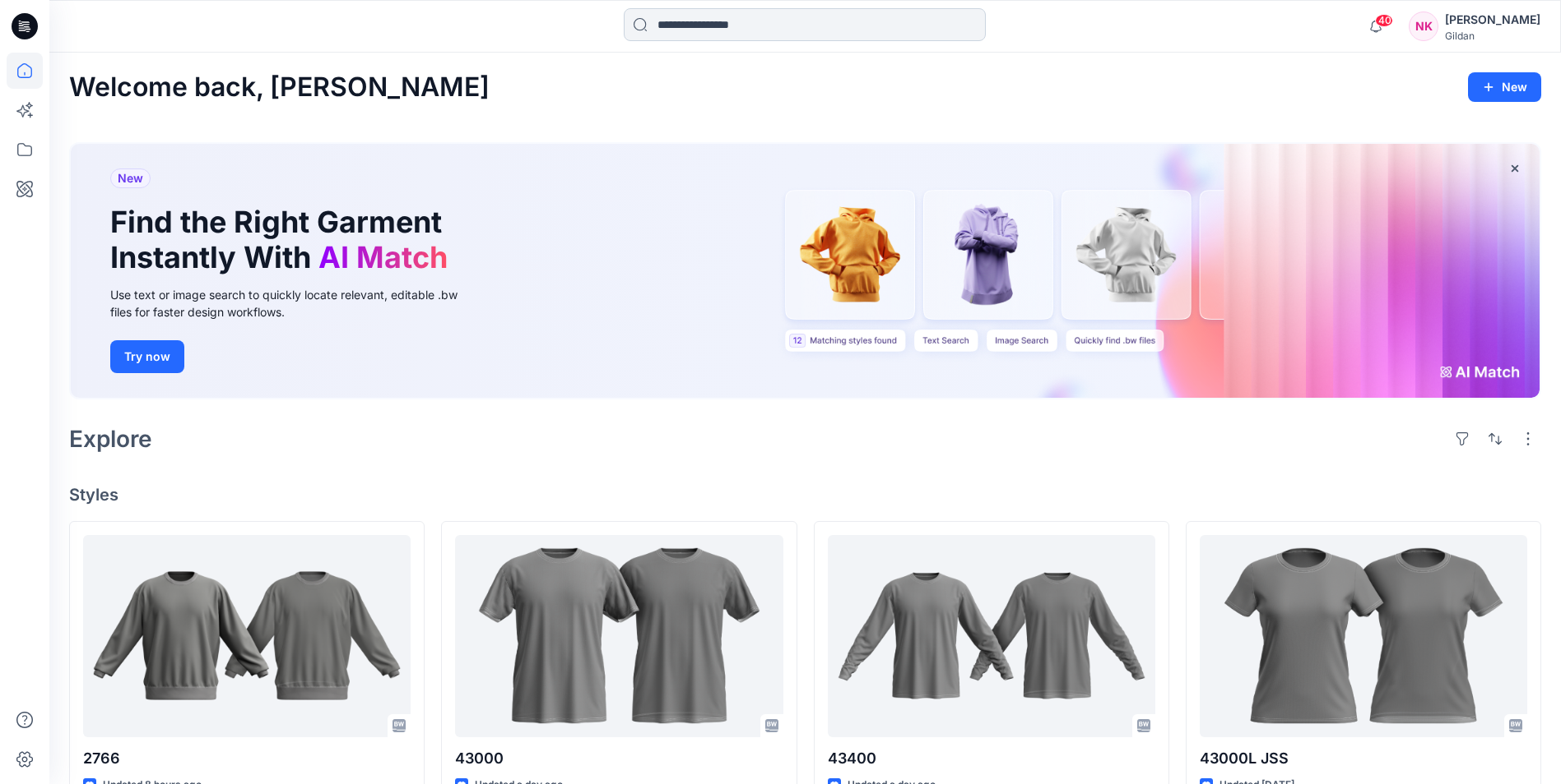
click at [689, 29] on input at bounding box center [805, 24] width 362 height 33
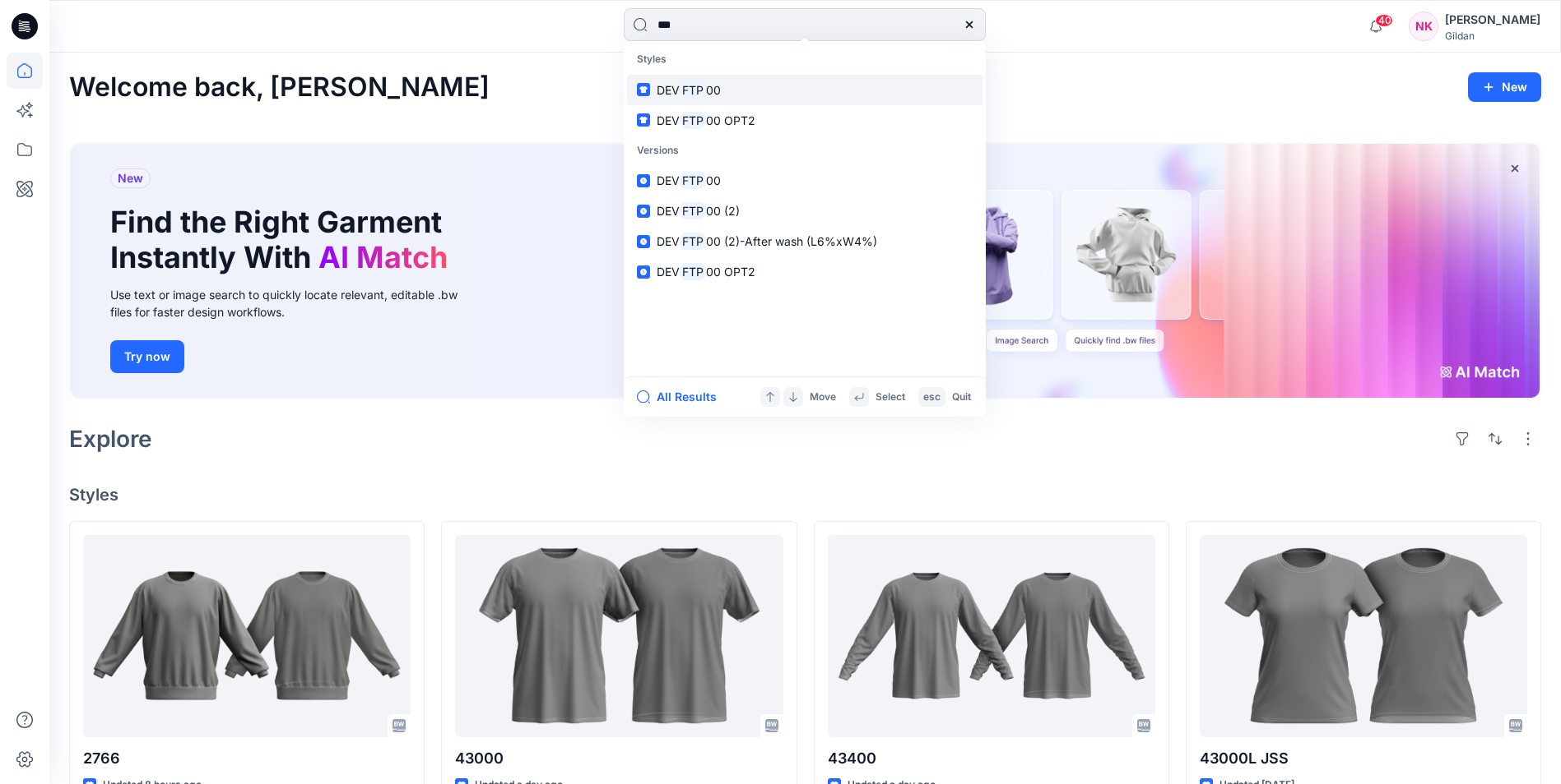
type input "***"
click at [730, 90] on link "DEV FTP 00" at bounding box center [804, 89] width 355 height 30
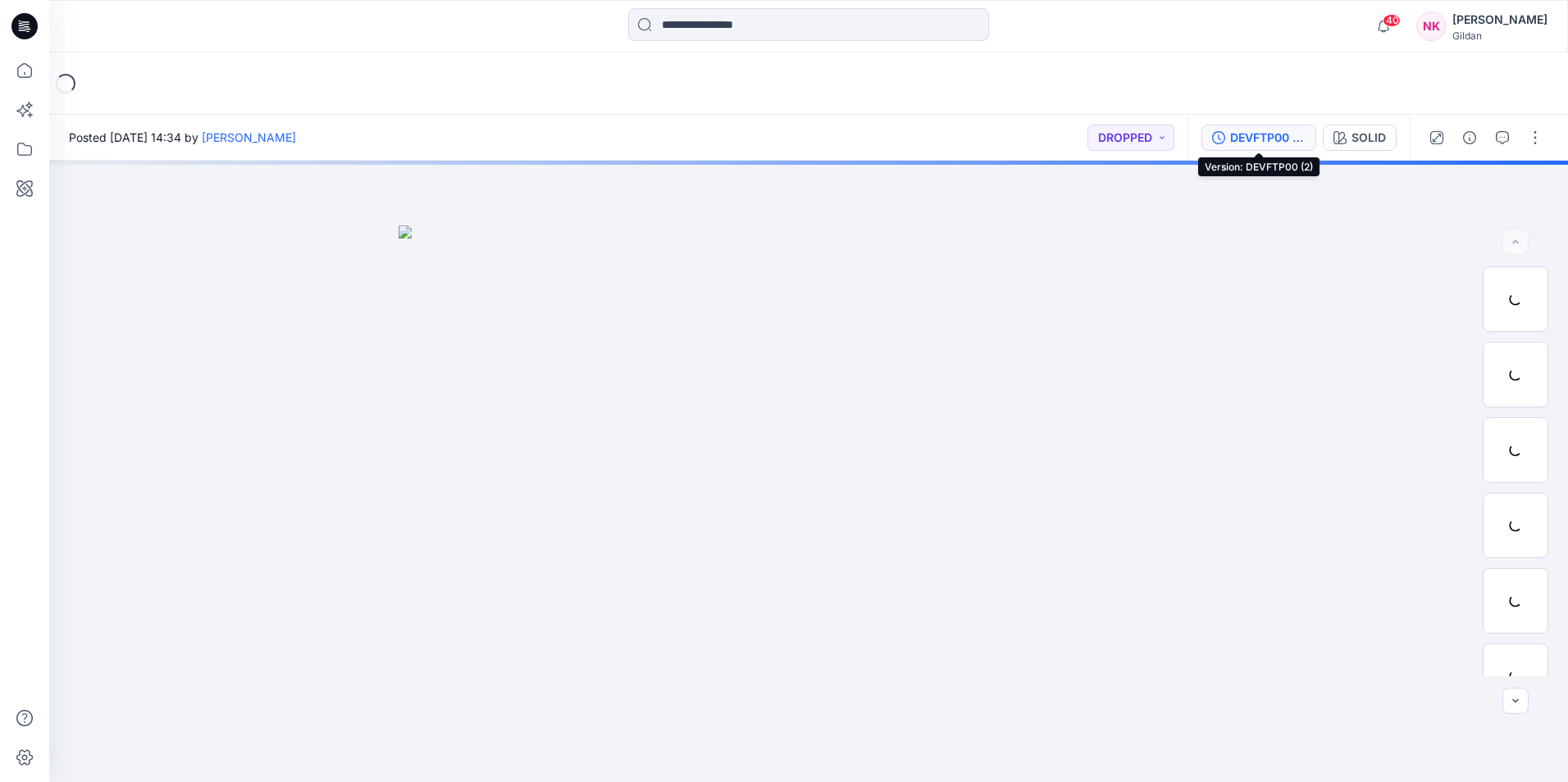
click at [1254, 133] on div "DEVFTP00 (2)" at bounding box center [1267, 138] width 75 height 18
